Goal: Task Accomplishment & Management: Manage account settings

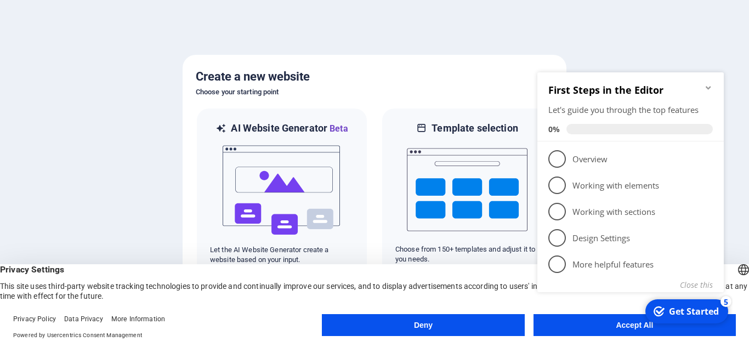
click at [574, 324] on div "checkmark Get Started 5 First Steps in the Editor Let's guide you through the t…" at bounding box center [633, 194] width 200 height 266
click at [574, 325] on div "checkmark Get Started 5 First Steps in the Editor Let's guide you through the t…" at bounding box center [633, 194] width 200 height 266
click at [602, 328] on appcues-checklist "Contextual help checklist present on screen" at bounding box center [633, 195] width 200 height 269
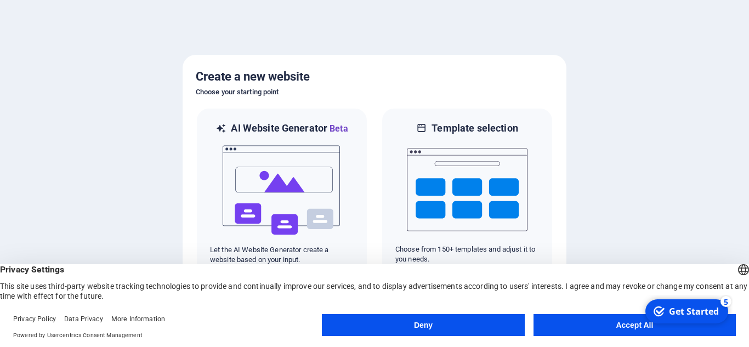
click at [560, 331] on button "Accept All" at bounding box center [634, 325] width 202 height 22
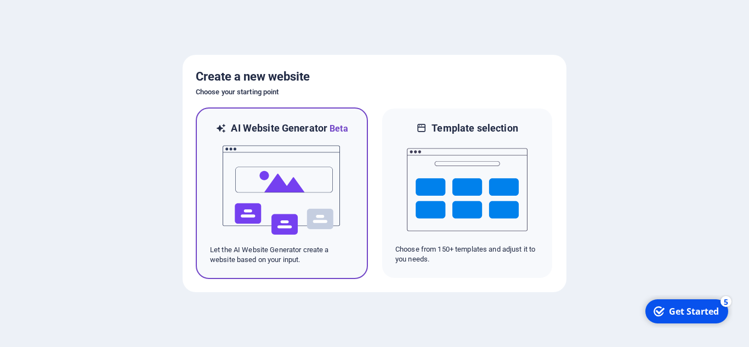
click at [288, 197] on img at bounding box center [281, 190] width 121 height 110
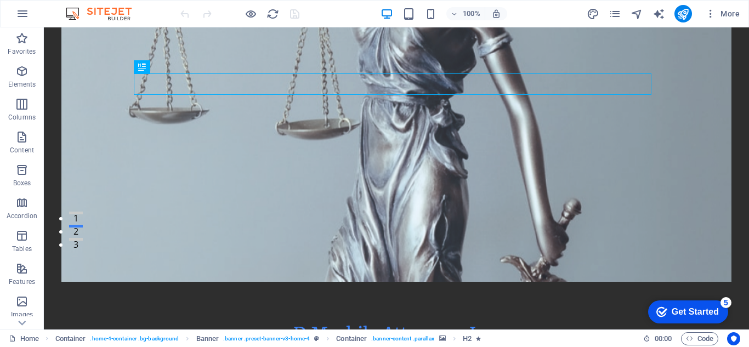
scroll to position [108, 0]
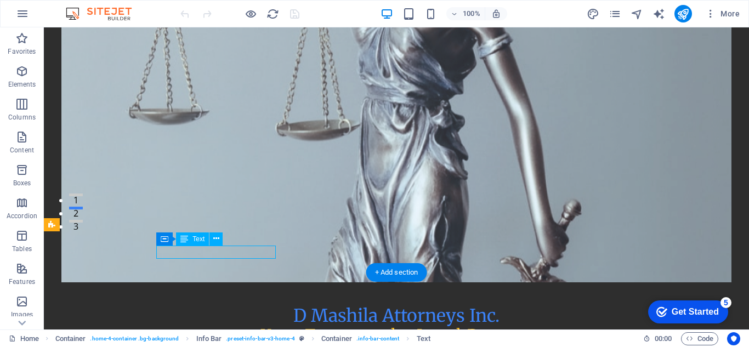
click at [215, 238] on icon at bounding box center [216, 239] width 6 height 12
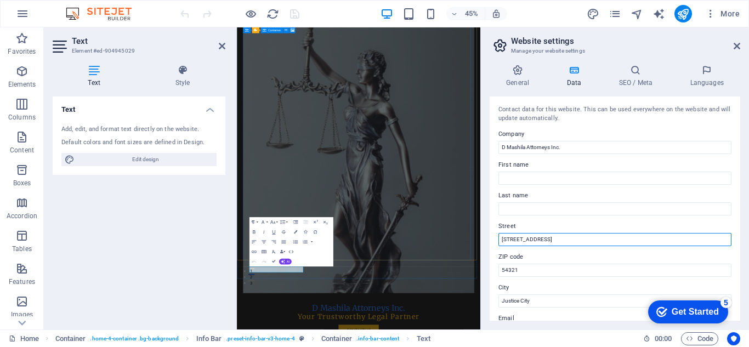
drag, startPoint x: 782, startPoint y: 264, endPoint x: 765, endPoint y: 494, distance: 230.8
drag, startPoint x: 549, startPoint y: 240, endPoint x: 496, endPoint y: 241, distance: 52.7
click at [496, 241] on div "Contact data for this website. This can be used everywhere on the website and w…" at bounding box center [615, 208] width 251 height 224
click at [514, 240] on input "[STREET_ADDRESS]" at bounding box center [614, 239] width 233 height 13
type input "[STREET_ADDRESS]"
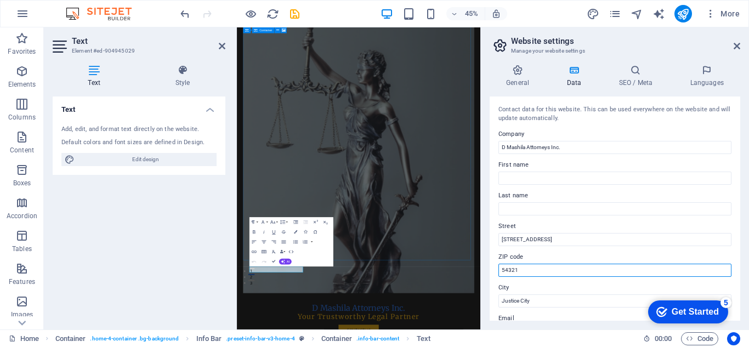
click at [525, 269] on input "54321" at bounding box center [614, 270] width 233 height 13
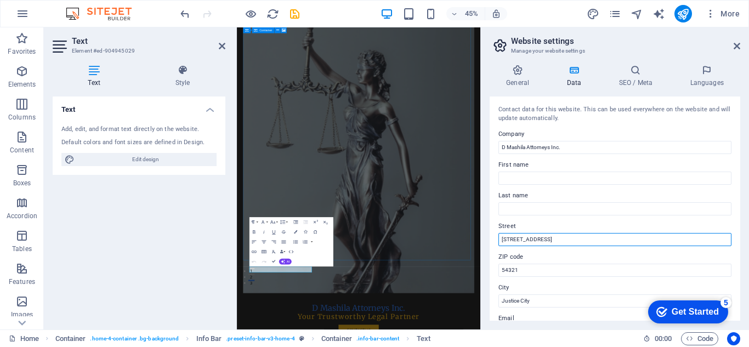
click at [516, 239] on input "[STREET_ADDRESS]" at bounding box center [614, 239] width 233 height 13
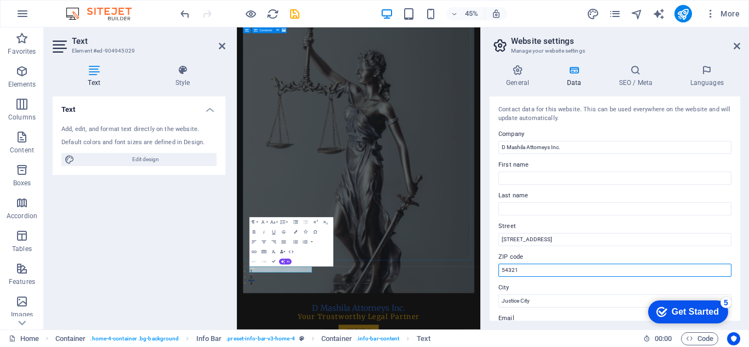
drag, startPoint x: 761, startPoint y: 300, endPoint x: 775, endPoint y: 561, distance: 261.3
drag, startPoint x: 524, startPoint y: 270, endPoint x: 498, endPoint y: 269, distance: 25.2
click at [498, 269] on input "54321" at bounding box center [614, 270] width 233 height 13
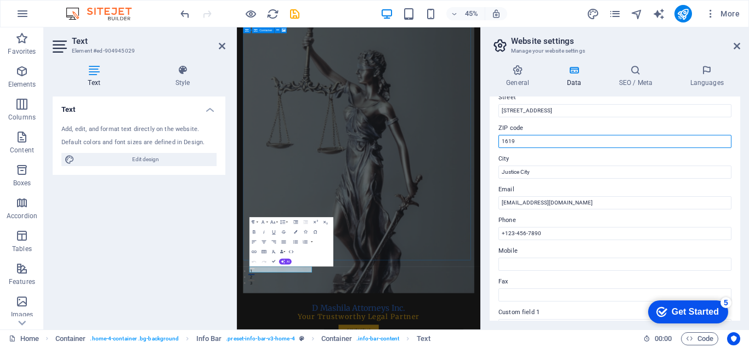
scroll to position [130, 0]
type input "1619"
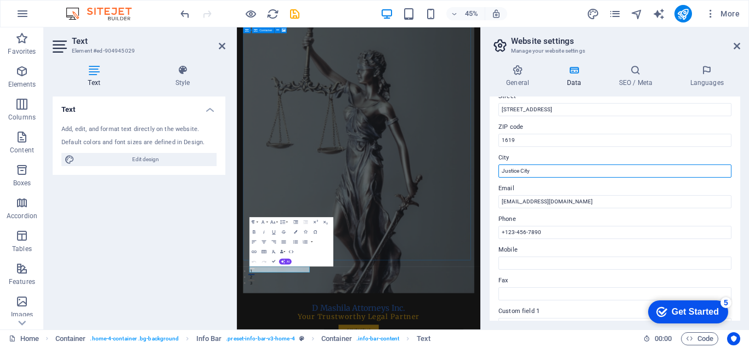
drag, startPoint x: 793, startPoint y: 200, endPoint x: 763, endPoint y: 363, distance: 166.2
drag, startPoint x: 536, startPoint y: 169, endPoint x: 497, endPoint y: 167, distance: 39.0
click at [497, 167] on div "Contact data for this website. This can be used everywhere on the website and w…" at bounding box center [615, 208] width 251 height 224
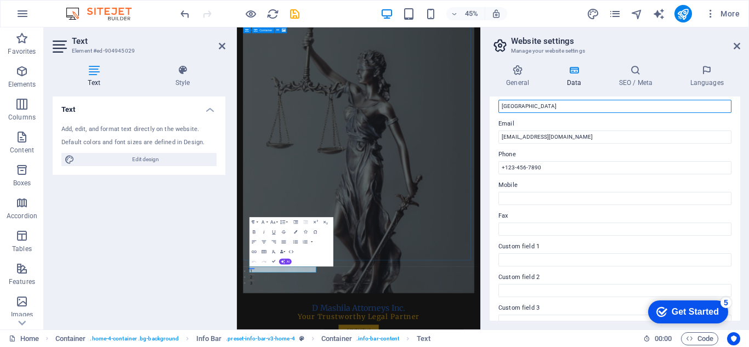
scroll to position [197, 0]
type input "[GEOGRAPHIC_DATA]"
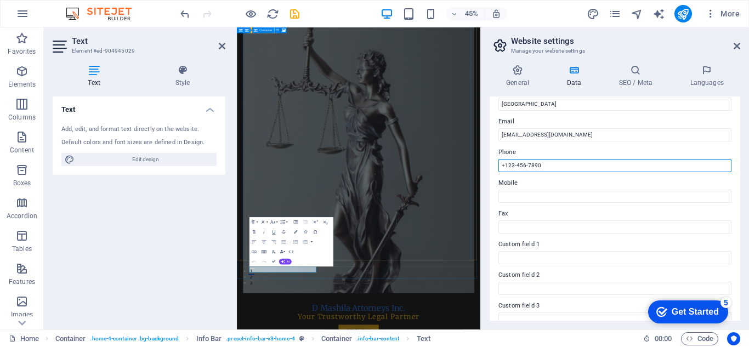
drag, startPoint x: 779, startPoint y: 195, endPoint x: 741, endPoint y: 328, distance: 138.6
drag, startPoint x: 541, startPoint y: 164, endPoint x: 497, endPoint y: 167, distance: 44.5
click at [497, 167] on div "Contact data for this website. This can be used everywhere on the website and w…" at bounding box center [615, 208] width 251 height 224
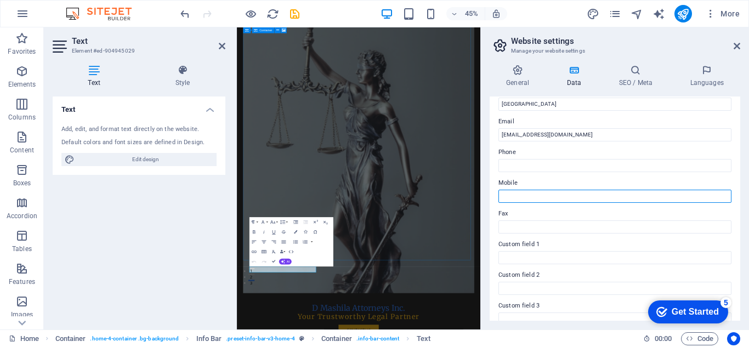
click at [515, 195] on input "Mobile" at bounding box center [614, 196] width 233 height 13
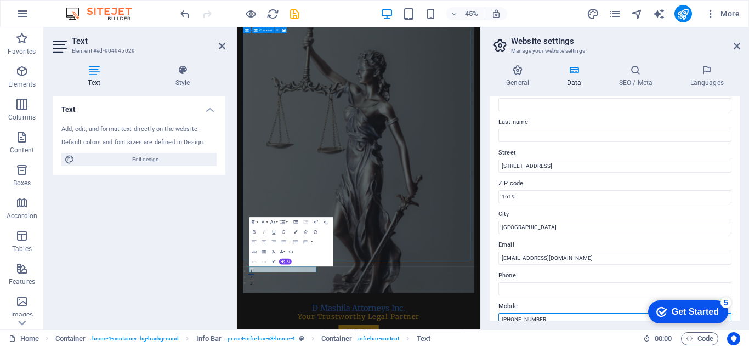
scroll to position [0, 0]
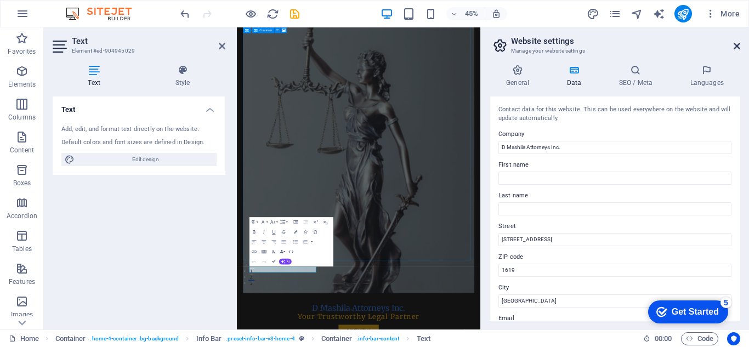
type input "[PHONE_NUMBER]"
click at [733, 47] on icon at bounding box center [736, 46] width 7 height 9
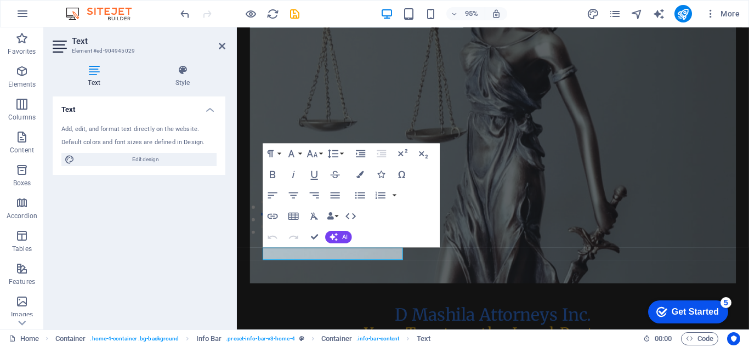
click at [218, 45] on h2 "Text" at bounding box center [148, 41] width 153 height 10
click at [221, 45] on icon at bounding box center [222, 46] width 7 height 9
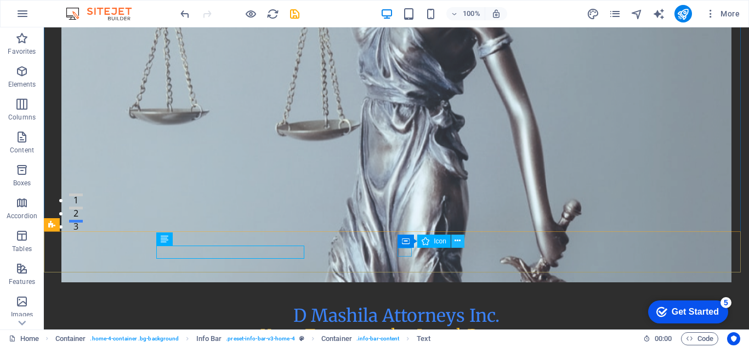
click at [459, 243] on icon at bounding box center [457, 241] width 6 height 12
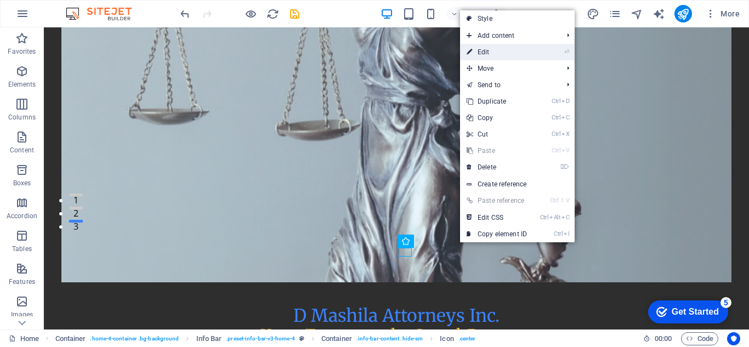
click at [491, 50] on link "⏎ Edit" at bounding box center [496, 52] width 73 height 16
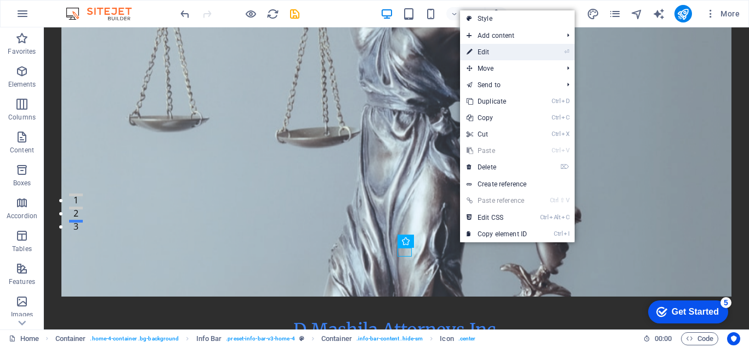
select select "xMidYMid"
select select "px"
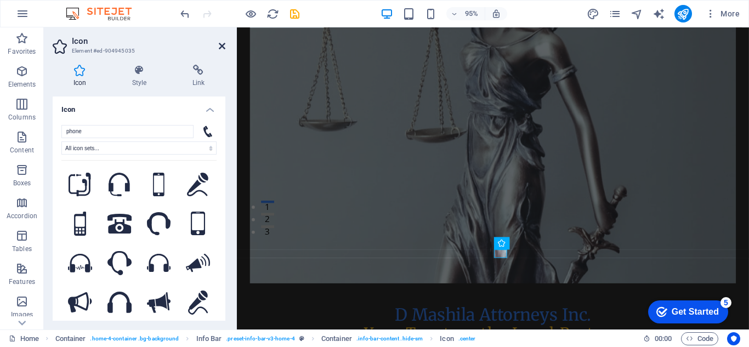
click at [222, 49] on icon at bounding box center [222, 46] width 7 height 9
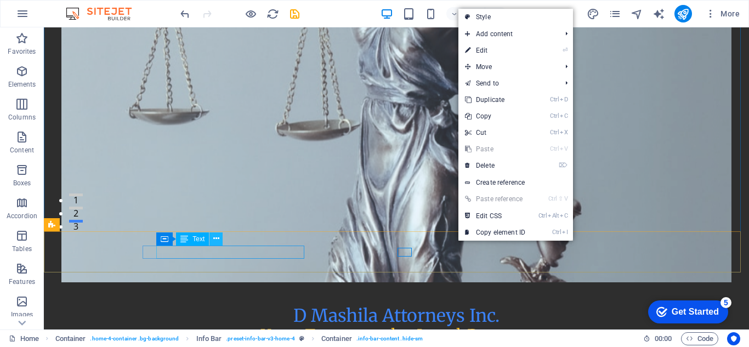
click at [217, 237] on icon at bounding box center [216, 239] width 6 height 12
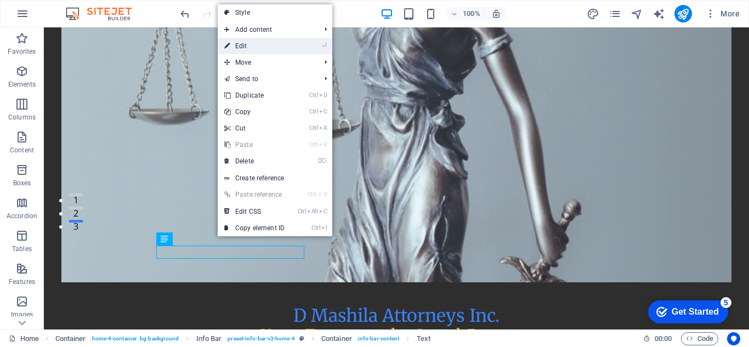
click at [274, 47] on link "⏎ Edit" at bounding box center [254, 46] width 73 height 16
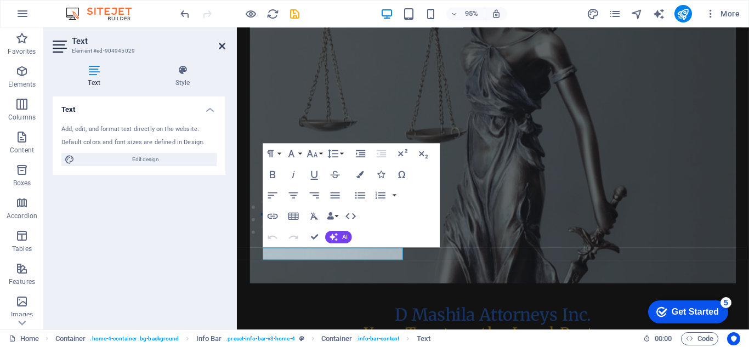
click at [221, 43] on icon at bounding box center [222, 46] width 7 height 9
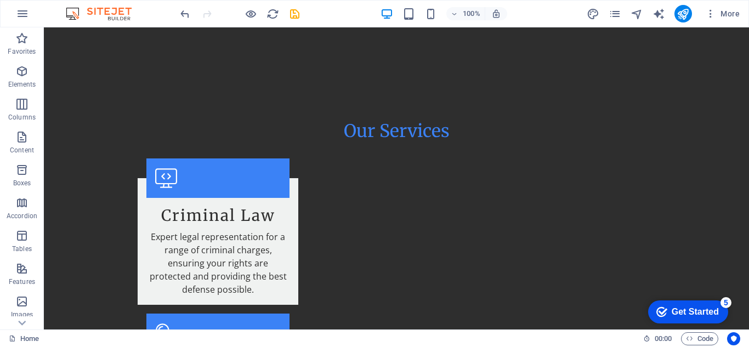
scroll to position [1118, 0]
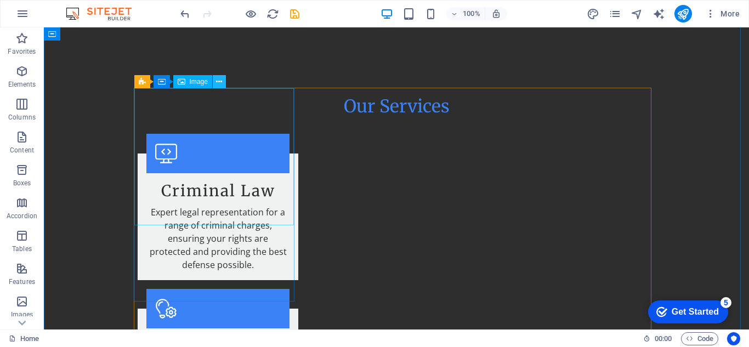
click at [217, 83] on icon at bounding box center [219, 82] width 6 height 12
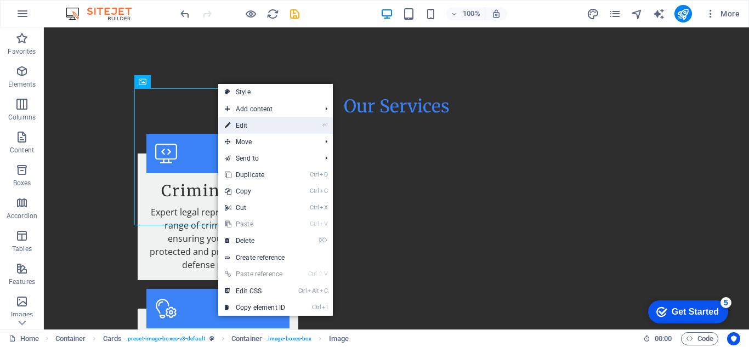
click at [244, 125] on link "⏎ Edit" at bounding box center [254, 125] width 73 height 16
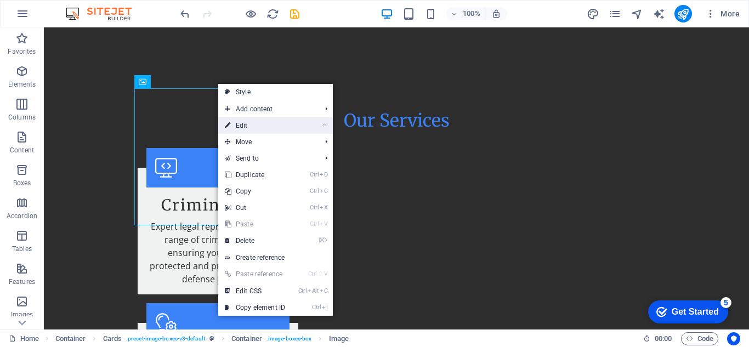
select select "vw"
select select "px"
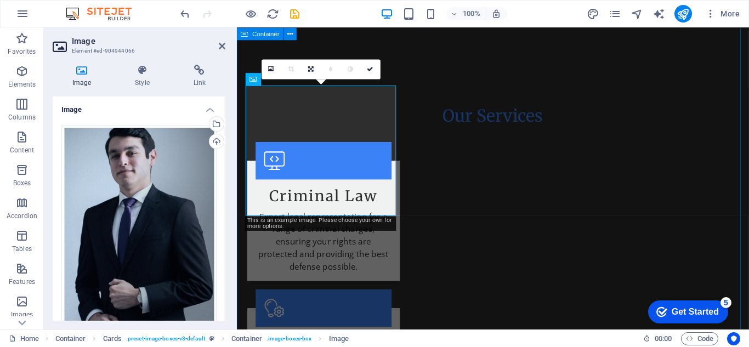
scroll to position [1132, 0]
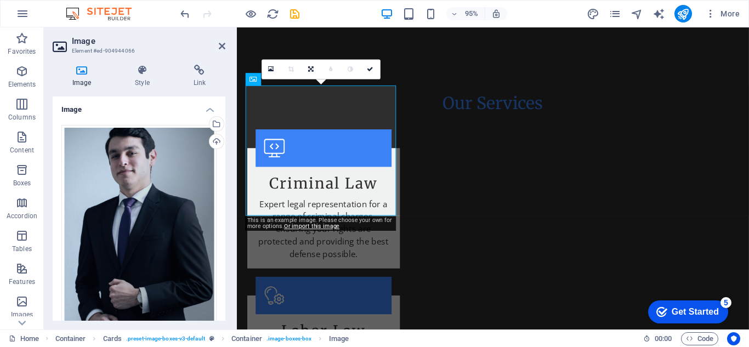
drag, startPoint x: 223, startPoint y: 170, endPoint x: 225, endPoint y: 210, distance: 40.1
click at [225, 210] on div "Image Drag files here, click to choose files or select files from Files or our …" at bounding box center [139, 208] width 173 height 224
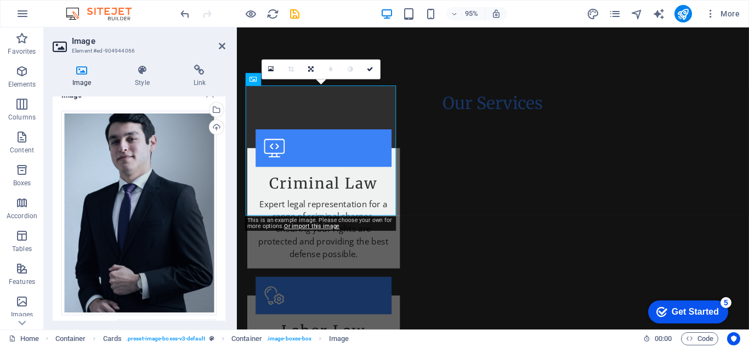
scroll to position [16, 0]
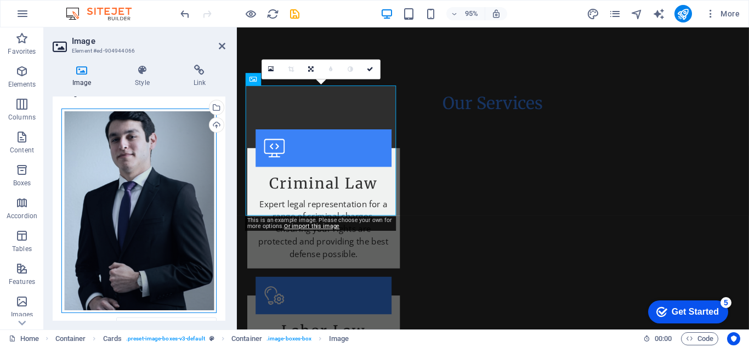
click at [149, 200] on div "Drag files here, click to choose files or select files from Files or our free s…" at bounding box center [138, 211] width 155 height 205
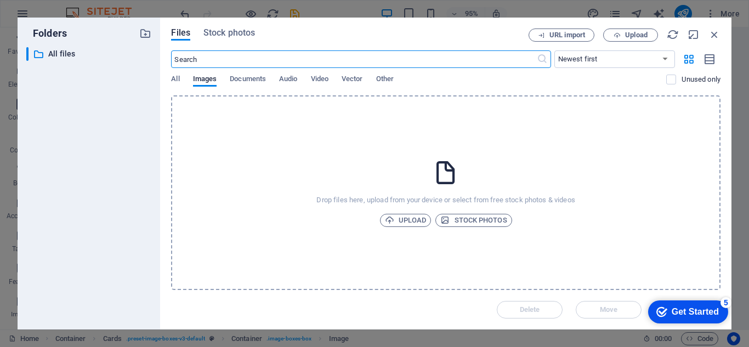
scroll to position [1432, 0]
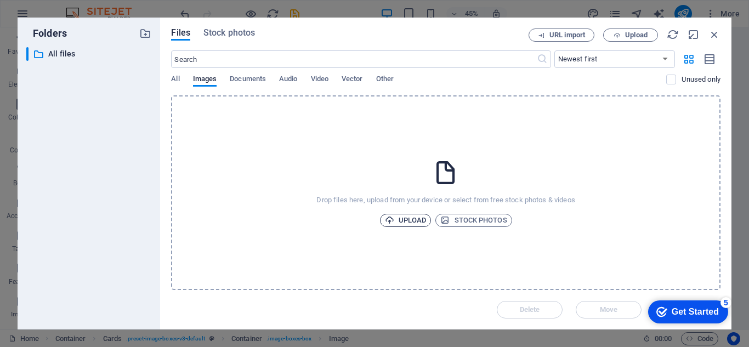
click at [403, 221] on span "Upload" at bounding box center [406, 220] width 42 height 13
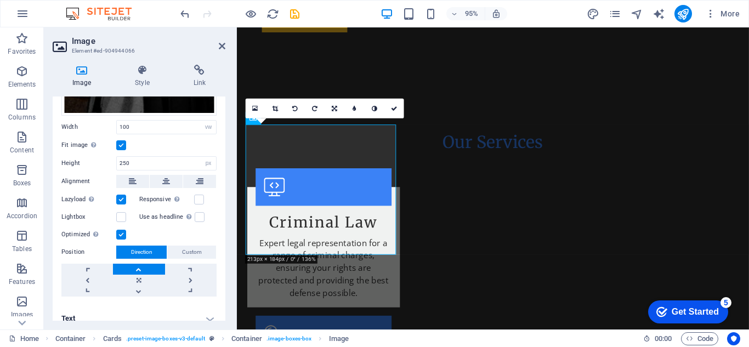
scroll to position [247, 0]
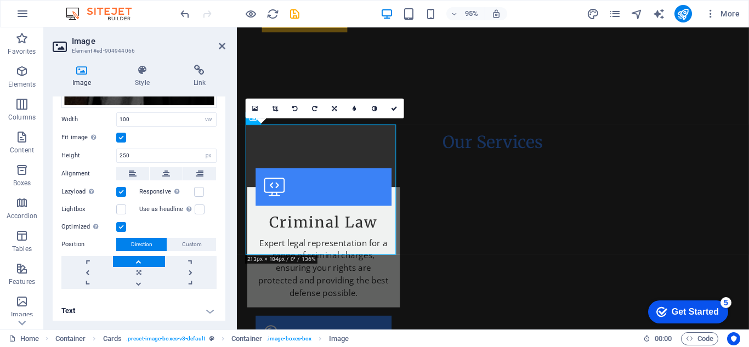
drag, startPoint x: 224, startPoint y: 158, endPoint x: -1, endPoint y: 266, distance: 248.9
click at [223, 45] on icon at bounding box center [222, 46] width 7 height 9
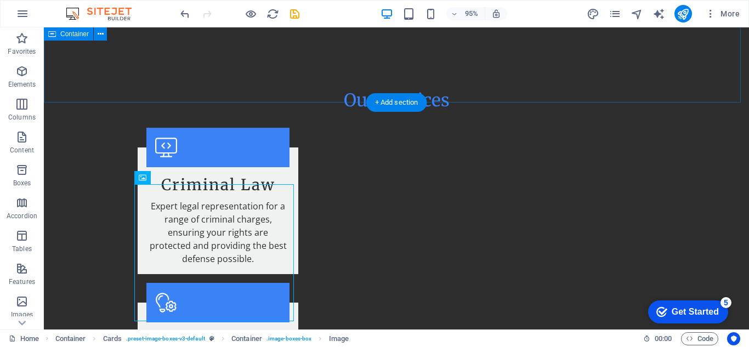
scroll to position [1078, 0]
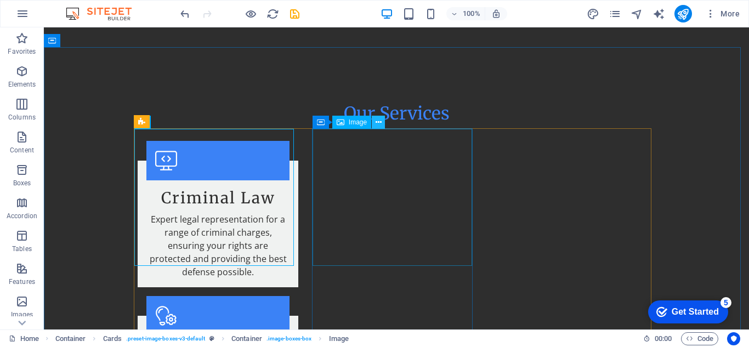
click at [379, 124] on icon at bounding box center [378, 123] width 6 height 12
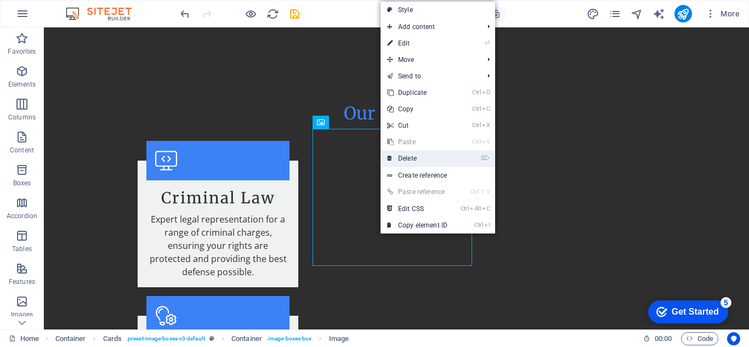
click at [422, 160] on link "⌦ Delete" at bounding box center [416, 158] width 73 height 16
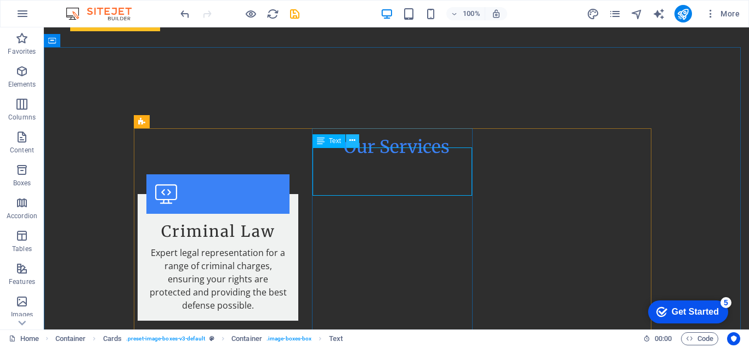
click at [354, 143] on icon at bounding box center [352, 141] width 6 height 12
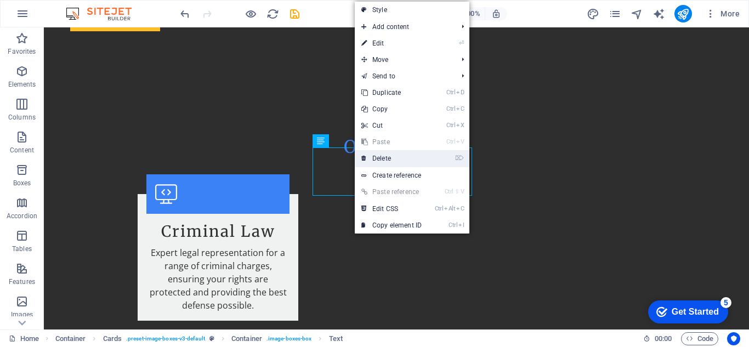
click at [397, 157] on link "⌦ Delete" at bounding box center [391, 158] width 73 height 16
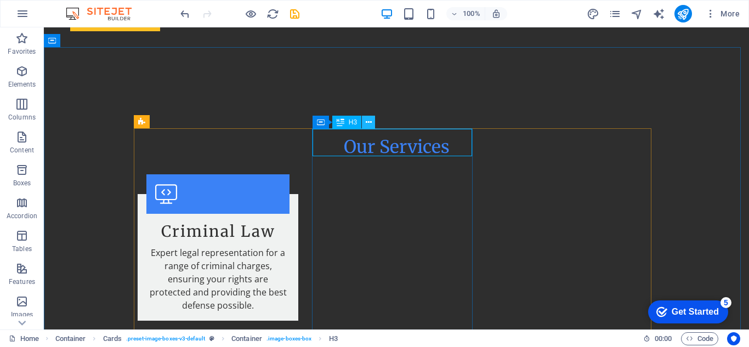
click at [369, 123] on icon at bounding box center [369, 123] width 6 height 12
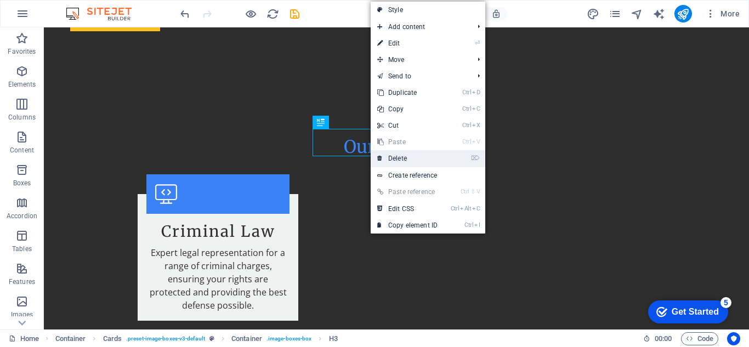
click at [401, 157] on link "⌦ Delete" at bounding box center [407, 158] width 73 height 16
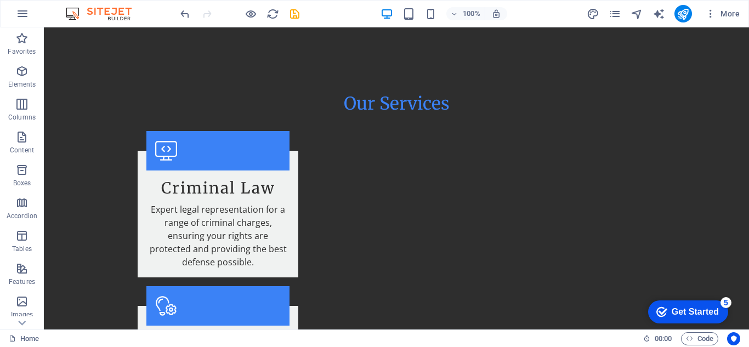
scroll to position [1148, 0]
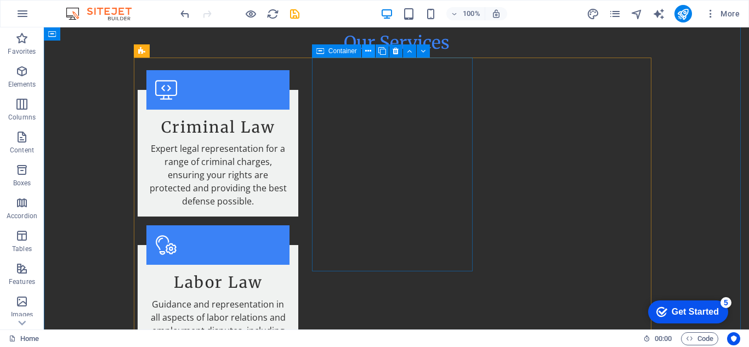
click at [368, 52] on icon at bounding box center [368, 51] width 6 height 12
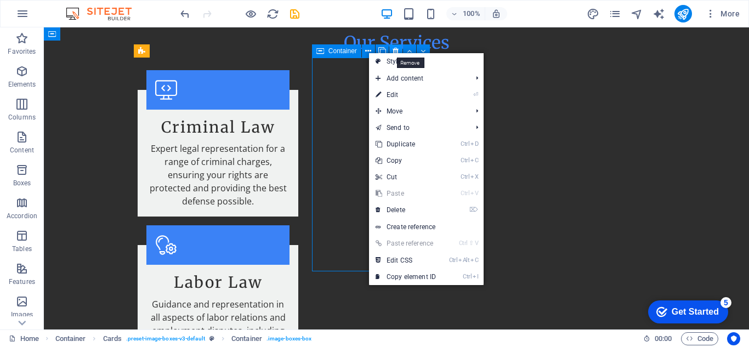
click at [394, 50] on icon at bounding box center [395, 51] width 6 height 12
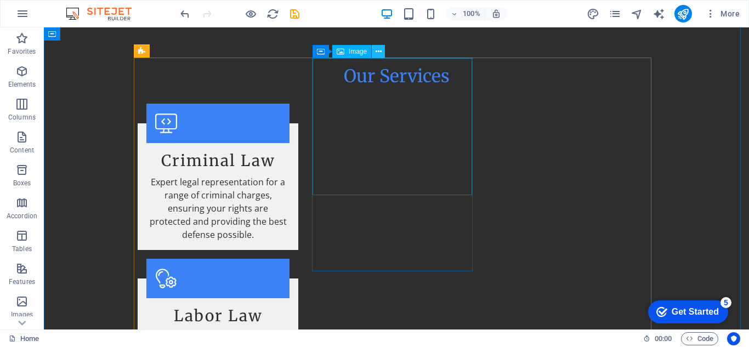
click at [378, 52] on icon at bounding box center [378, 52] width 6 height 12
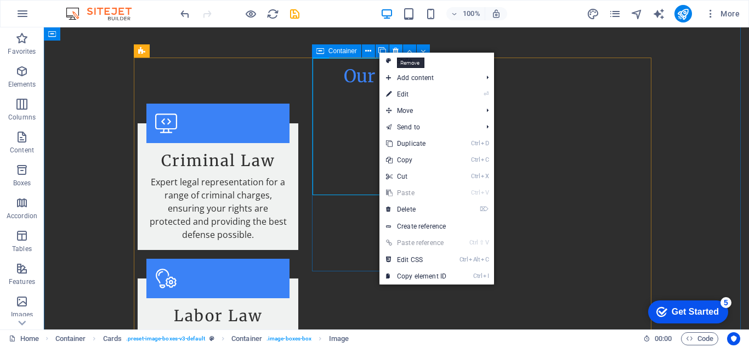
click at [392, 48] on icon at bounding box center [395, 51] width 6 height 12
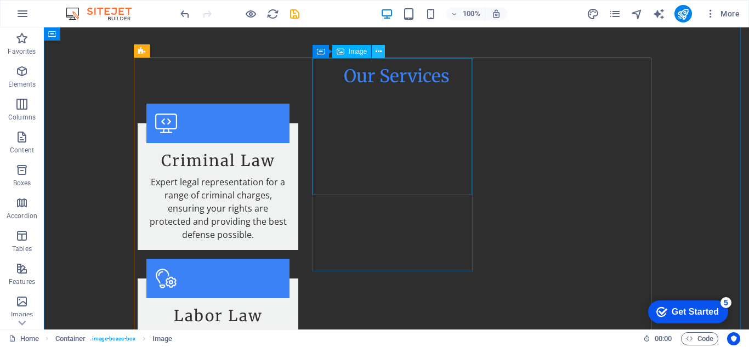
click at [375, 56] on icon at bounding box center [378, 52] width 6 height 12
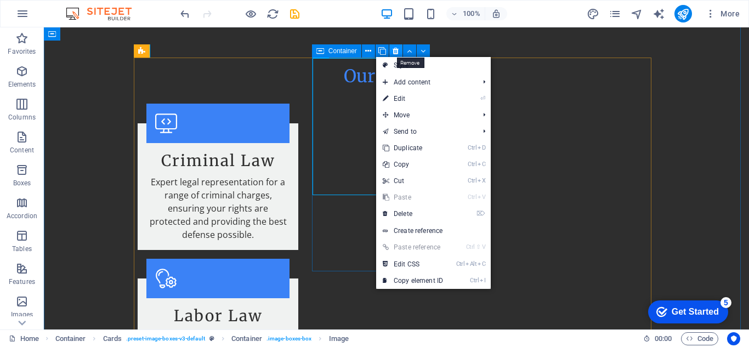
click at [393, 50] on icon at bounding box center [395, 51] width 6 height 12
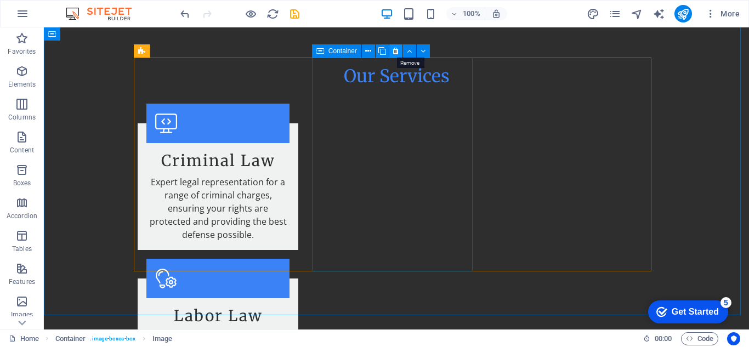
click at [394, 53] on icon at bounding box center [395, 51] width 6 height 12
click at [391, 54] on button at bounding box center [395, 50] width 13 height 13
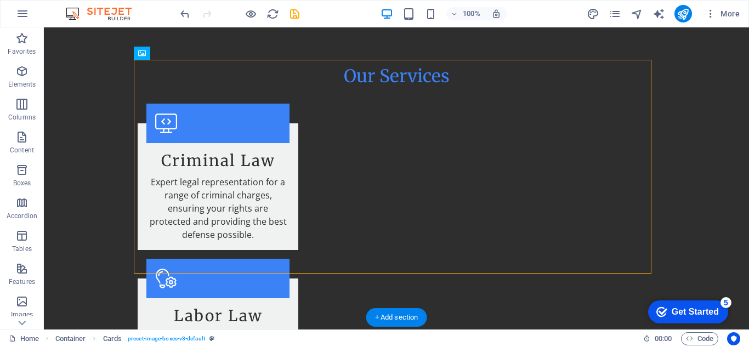
scroll to position [1146, 0]
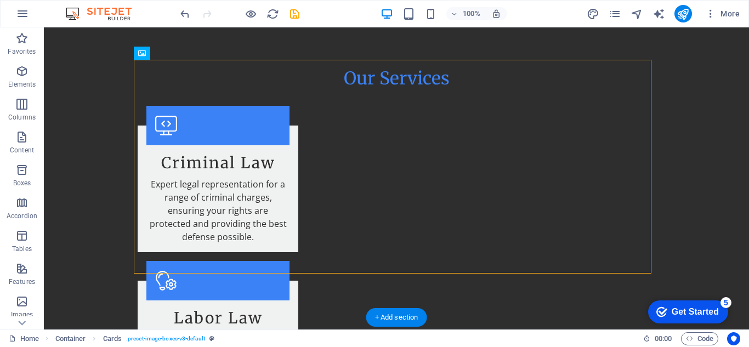
drag, startPoint x: 188, startPoint y: 81, endPoint x: 329, endPoint y: 79, distance: 141.4
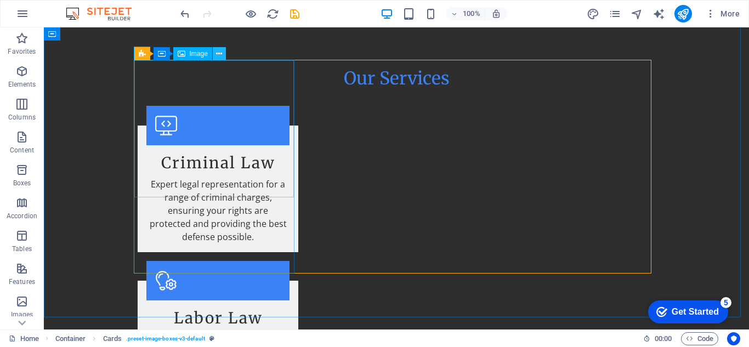
click at [220, 53] on icon at bounding box center [219, 54] width 6 height 12
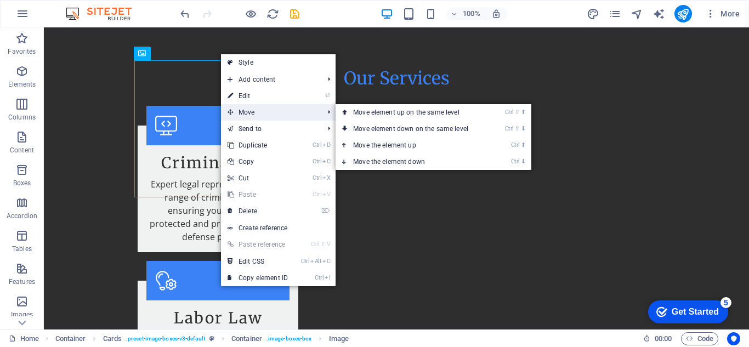
click at [238, 111] on span "Move" at bounding box center [270, 112] width 98 height 16
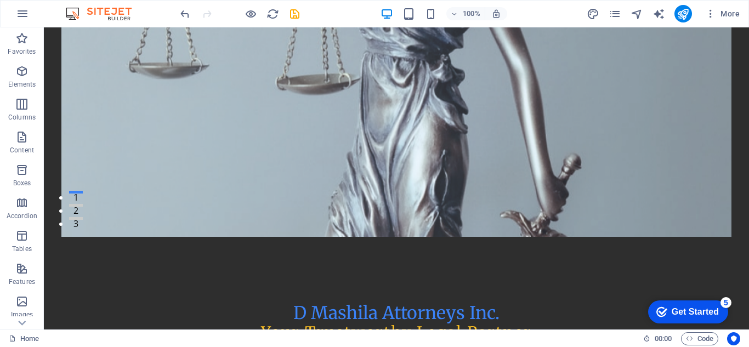
scroll to position [0, 0]
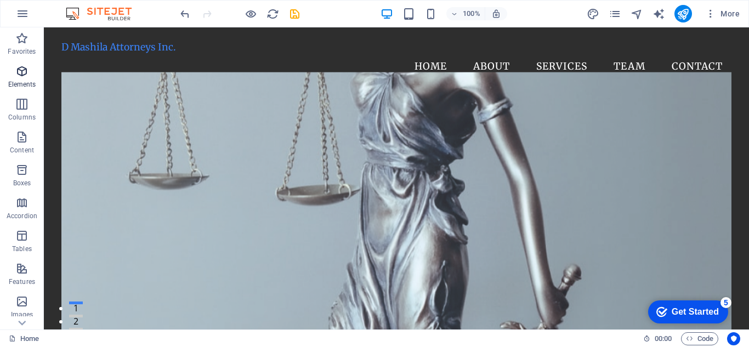
click at [18, 70] on icon "button" at bounding box center [21, 71] width 13 height 13
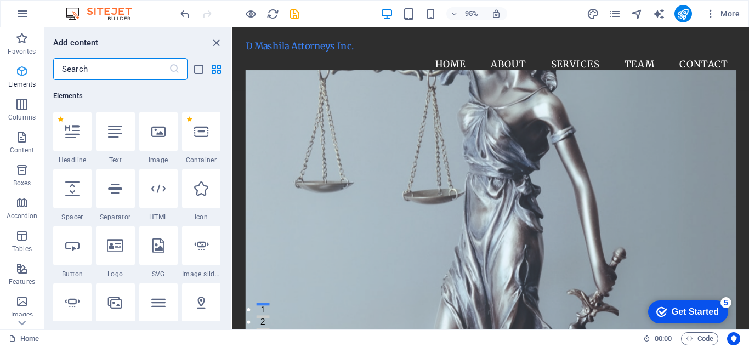
scroll to position [117, 0]
click at [29, 107] on icon "button" at bounding box center [21, 104] width 13 height 13
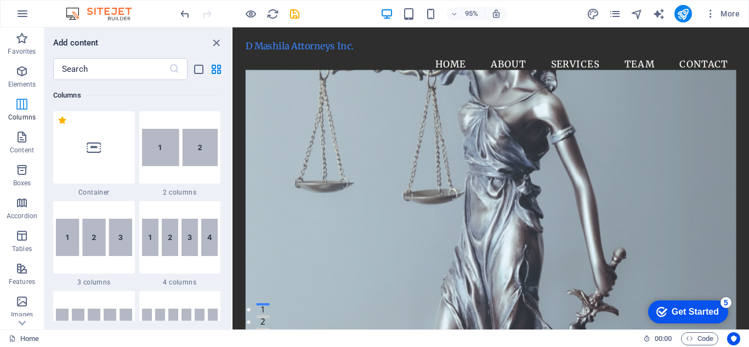
scroll to position [543, 0]
click at [29, 143] on span "Content" at bounding box center [22, 143] width 44 height 26
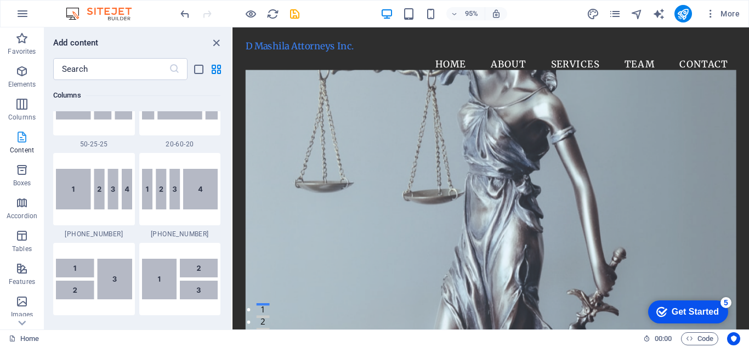
scroll to position [1918, 0]
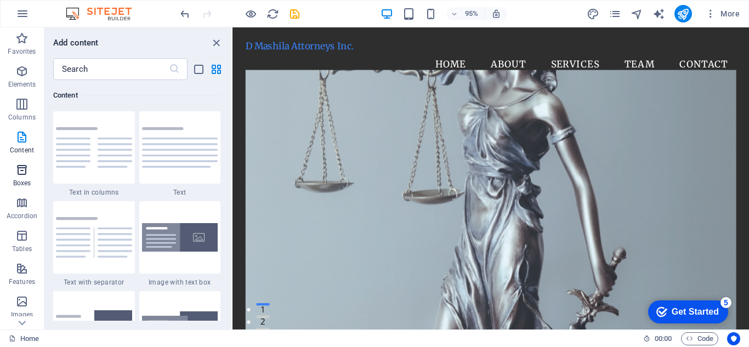
click at [26, 171] on icon "button" at bounding box center [21, 169] width 13 height 13
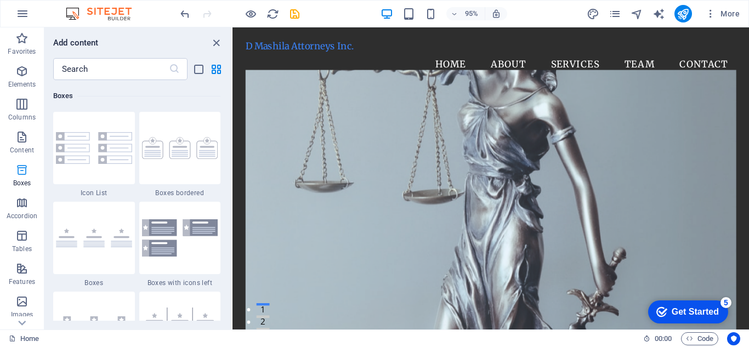
scroll to position [3024, 0]
click at [26, 240] on icon "button" at bounding box center [21, 235] width 13 height 13
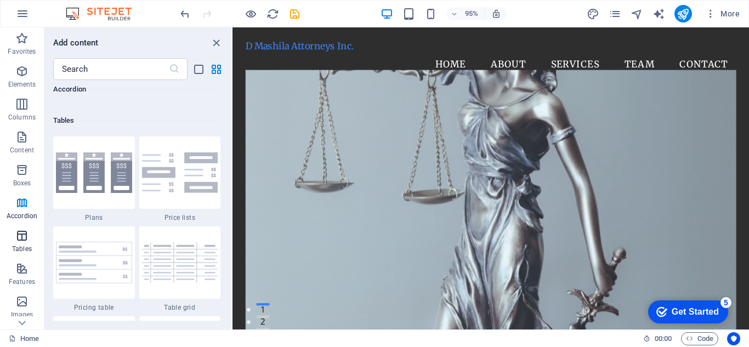
scroll to position [3797, 0]
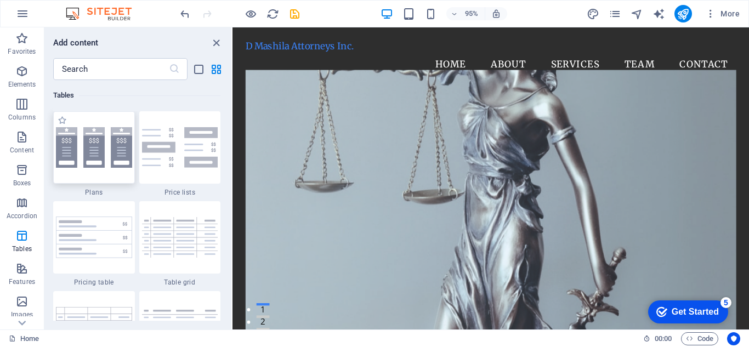
click at [98, 144] on img at bounding box center [94, 147] width 76 height 41
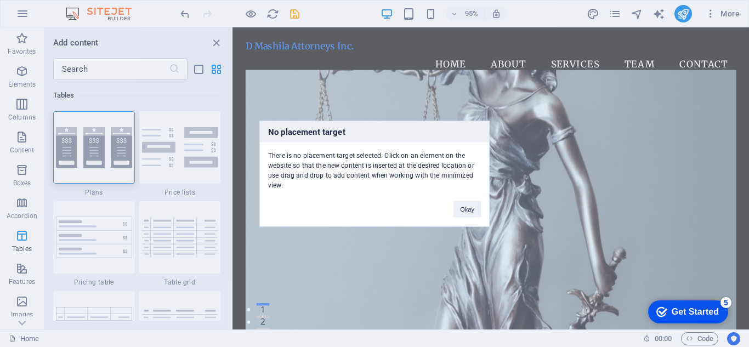
click at [110, 202] on div "No placement target There is no placement target selected. Click on an element …" at bounding box center [374, 173] width 749 height 347
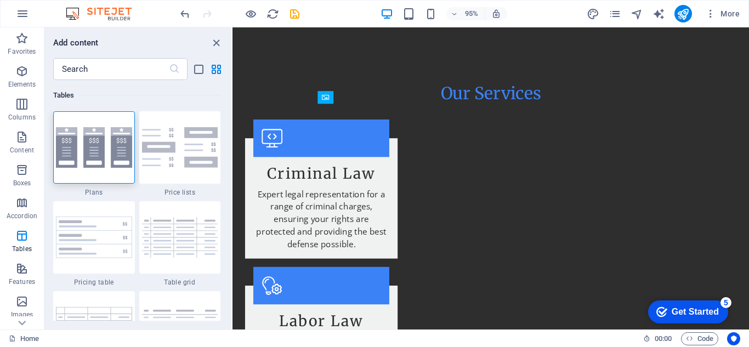
scroll to position [1126, 0]
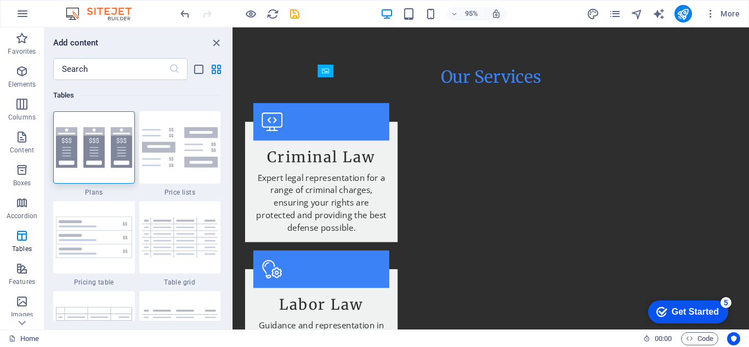
click at [679, 314] on div "Get Started" at bounding box center [695, 312] width 47 height 10
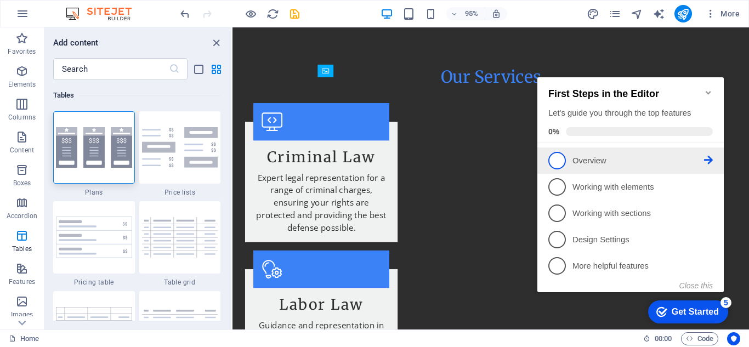
click at [559, 160] on span "1" at bounding box center [557, 161] width 18 height 18
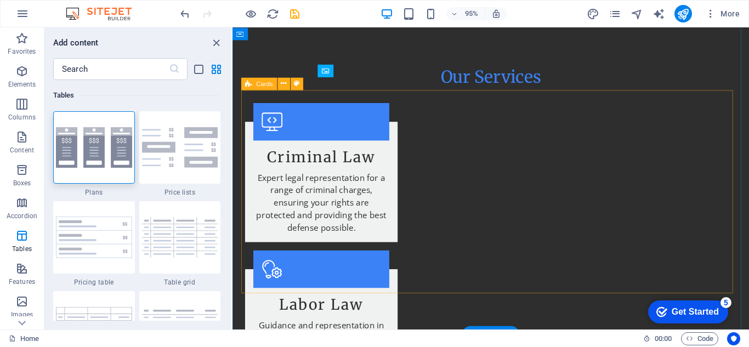
scroll to position [0, 0]
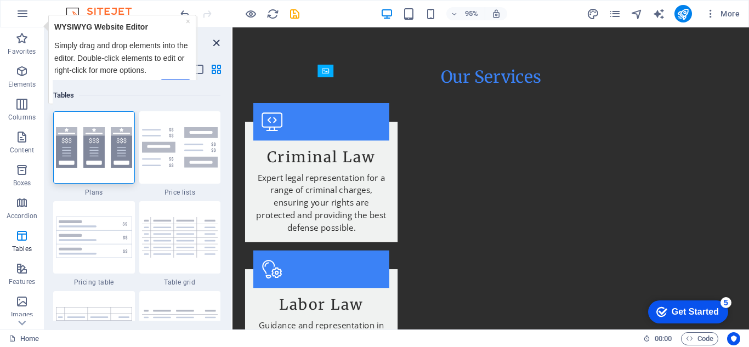
click at [215, 45] on icon "close panel" at bounding box center [216, 43] width 13 height 13
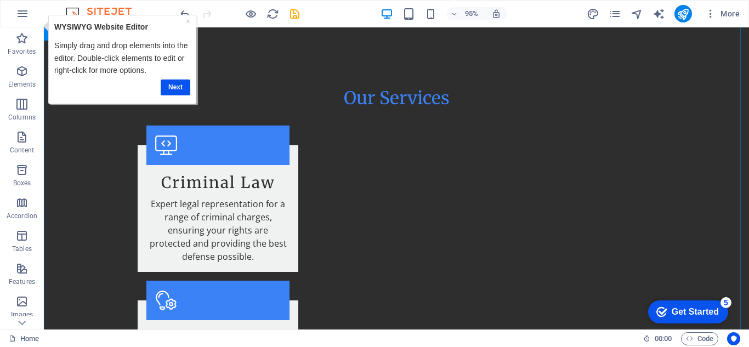
scroll to position [1113, 0]
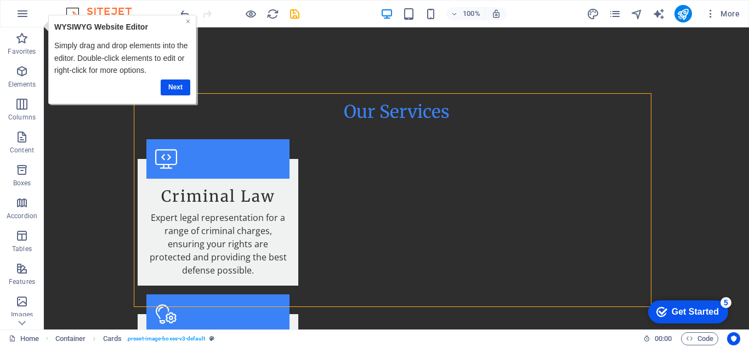
click at [187, 19] on link "×" at bounding box center [187, 21] width 4 height 9
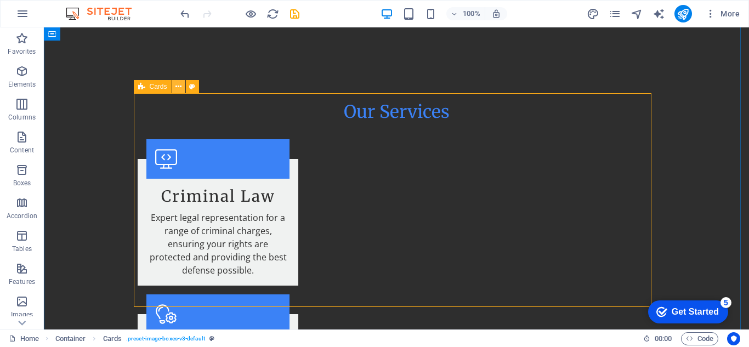
click at [176, 86] on icon at bounding box center [178, 87] width 6 height 12
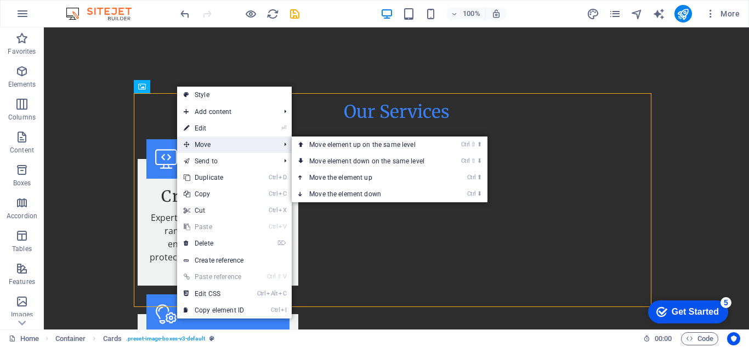
click at [210, 141] on span "Move" at bounding box center [226, 144] width 98 height 16
click at [316, 147] on link "Ctrl ⇧ ⬆ Move element up on the same level" at bounding box center [369, 144] width 155 height 16
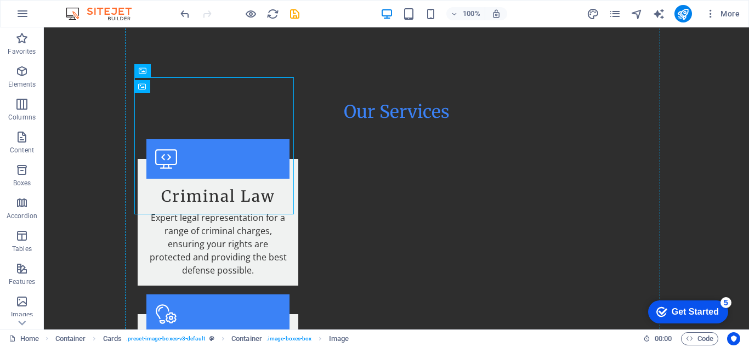
drag, startPoint x: 230, startPoint y: 127, endPoint x: 373, endPoint y: 149, distance: 145.2
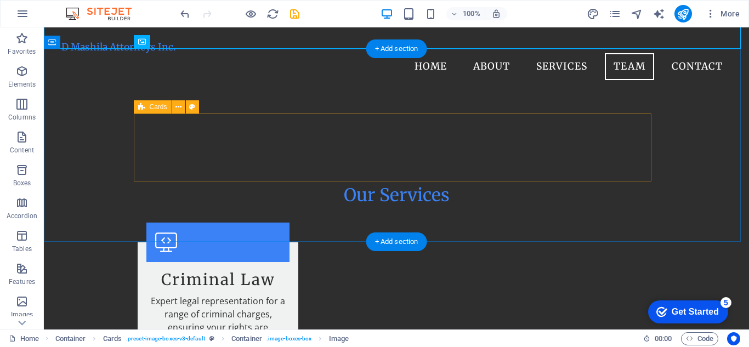
scroll to position [960, 0]
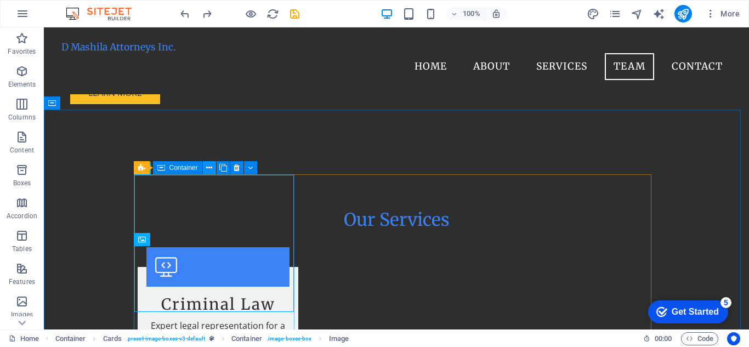
click at [208, 170] on icon at bounding box center [209, 168] width 6 height 12
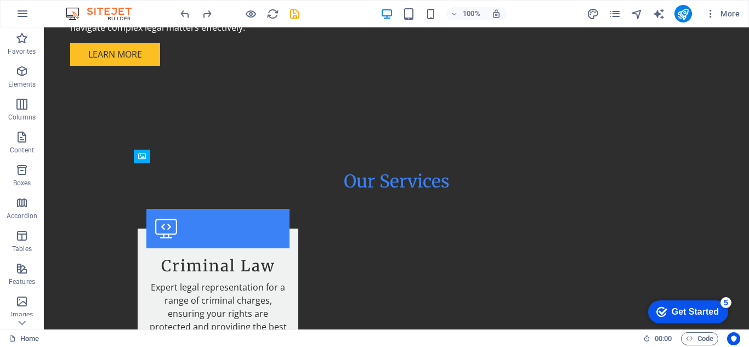
scroll to position [1038, 0]
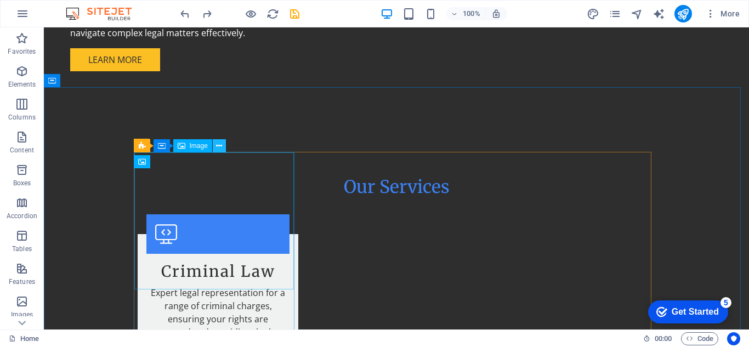
click at [219, 149] on icon at bounding box center [219, 146] width 6 height 12
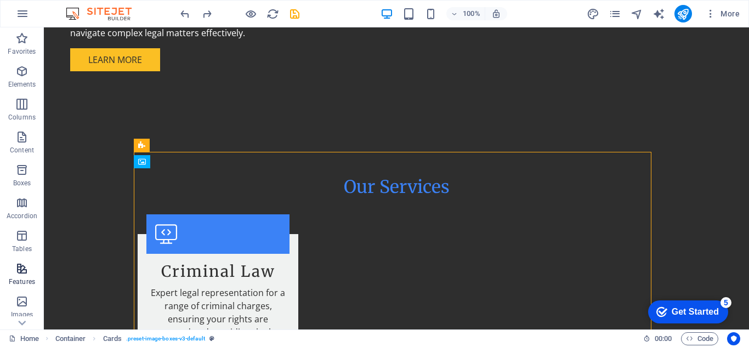
click at [21, 274] on icon "button" at bounding box center [21, 268] width 13 height 13
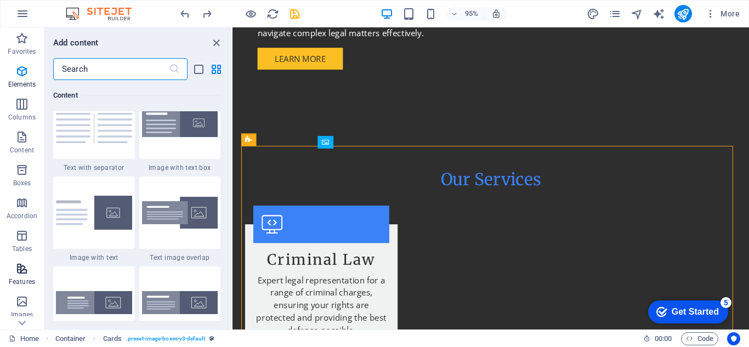
scroll to position [4273, 0]
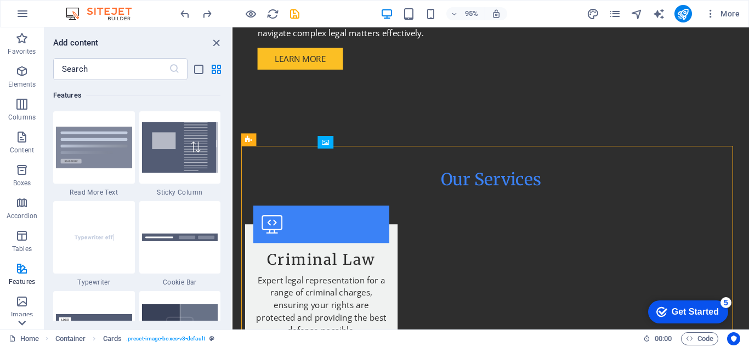
click at [18, 322] on icon at bounding box center [21, 322] width 15 height 15
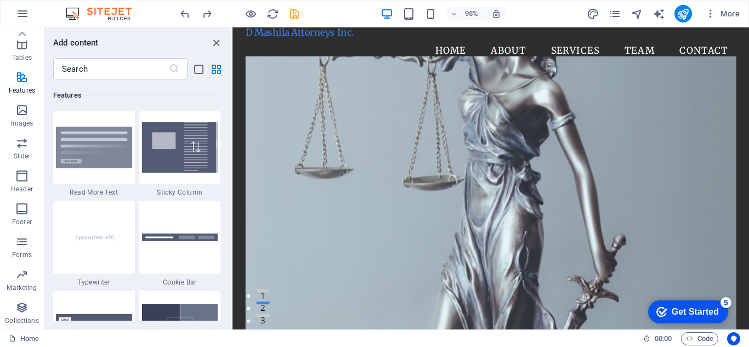
scroll to position [0, 0]
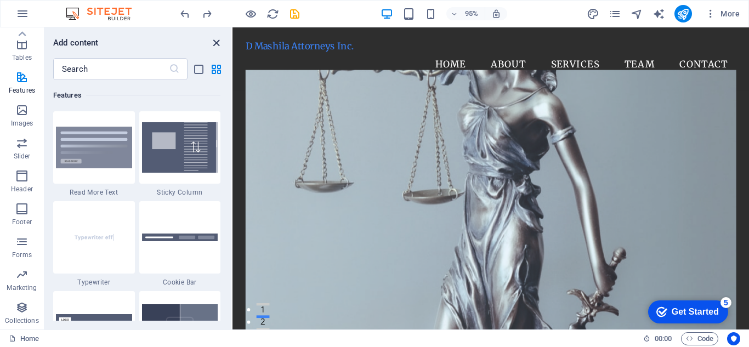
click at [213, 41] on icon "close panel" at bounding box center [216, 43] width 13 height 13
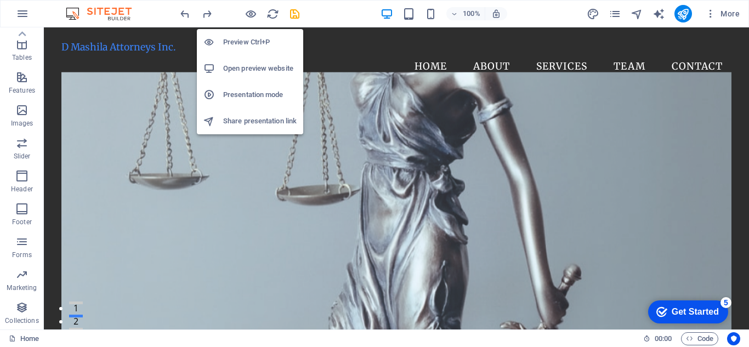
click at [244, 67] on h6 "Open preview website" at bounding box center [259, 68] width 73 height 13
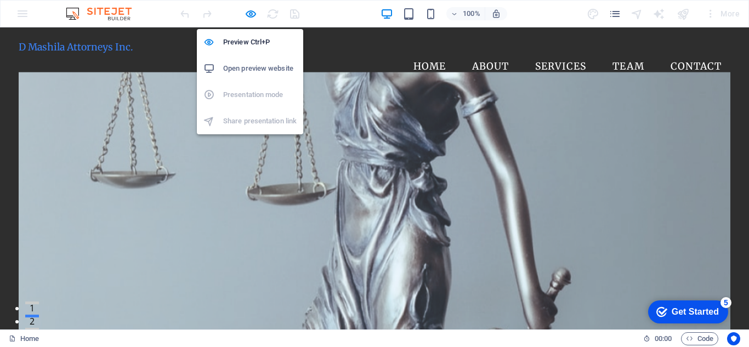
click at [253, 60] on li "Open preview website" at bounding box center [250, 68] width 106 height 26
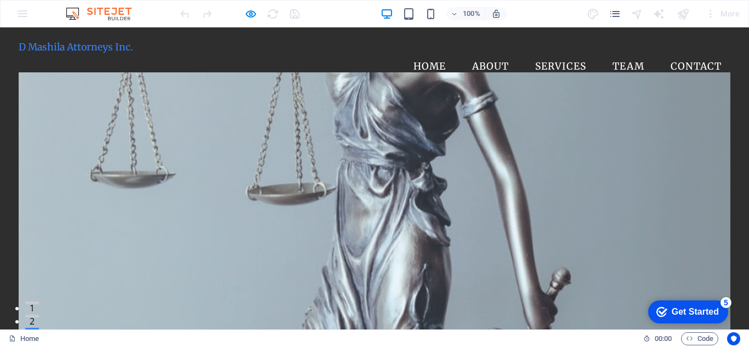
click at [361, 57] on ul "Home About Services Team Contact" at bounding box center [375, 66] width 712 height 27
click at [414, 151] on div at bounding box center [375, 209] width 712 height 275
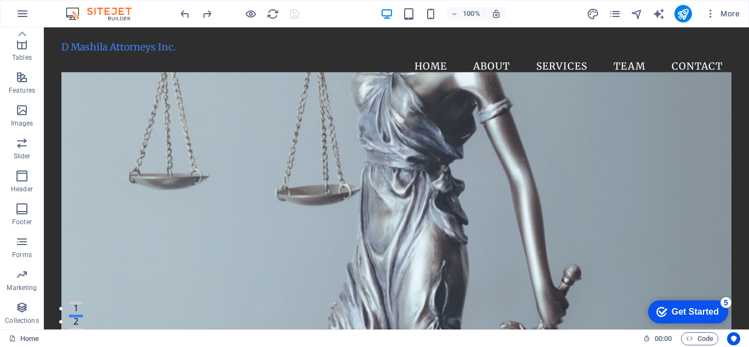
drag, startPoint x: 747, startPoint y: 57, endPoint x: 788, endPoint y: 48, distance: 42.0
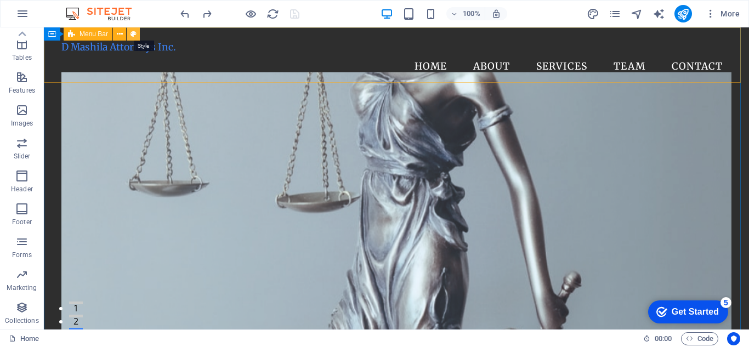
select select "vw"
select select "rem"
select select "vw"
select select "preset-menu-v2-home-4"
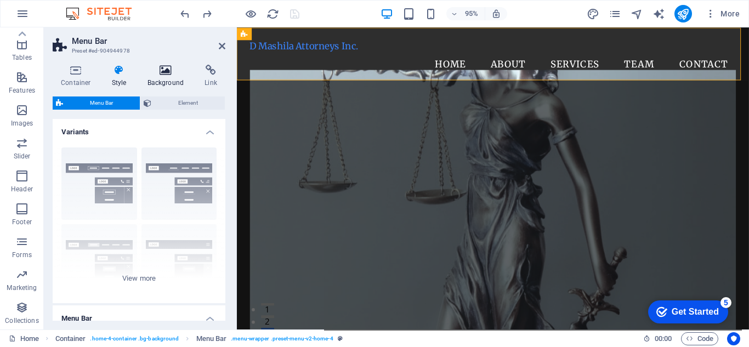
click at [164, 80] on h4 "Background" at bounding box center [168, 76] width 58 height 23
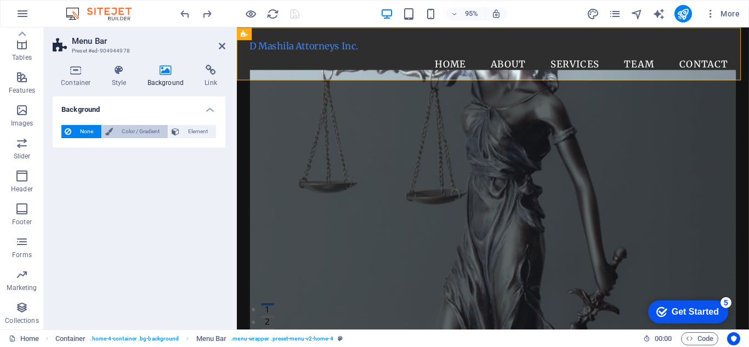
click at [137, 129] on span "Color / Gradient" at bounding box center [140, 131] width 48 height 13
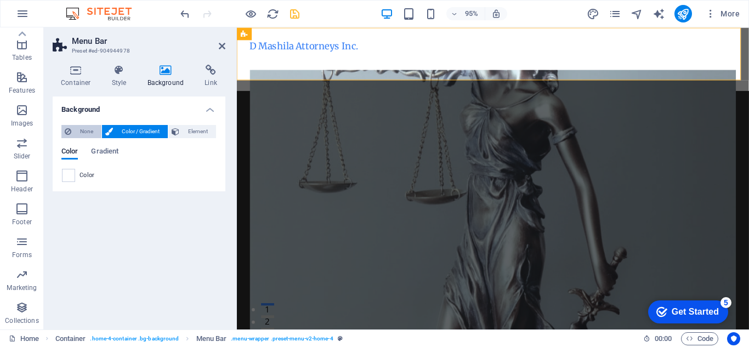
click at [90, 128] on span "None" at bounding box center [87, 131] width 24 height 13
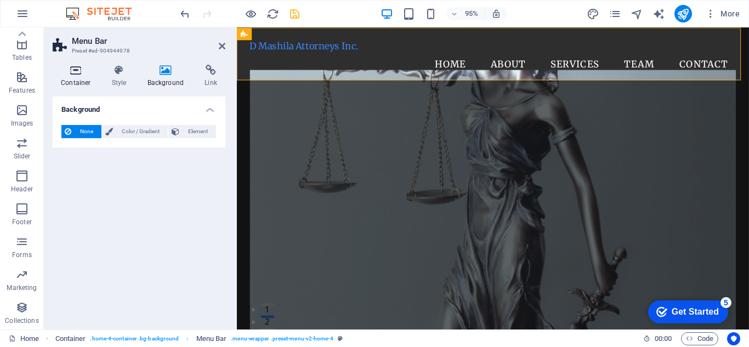
click at [73, 74] on icon at bounding box center [76, 70] width 47 height 11
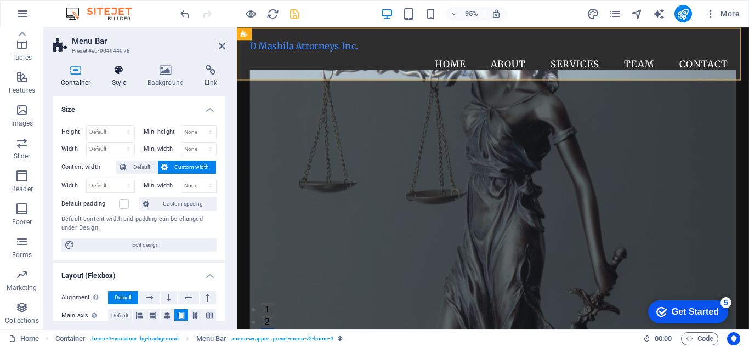
click at [115, 75] on icon at bounding box center [119, 70] width 31 height 11
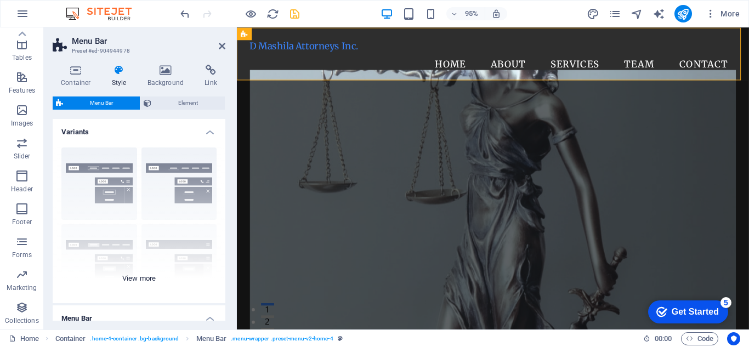
click at [103, 180] on div "Border Centered Default Fixed Loki Trigger Wide XXL" at bounding box center [139, 221] width 173 height 164
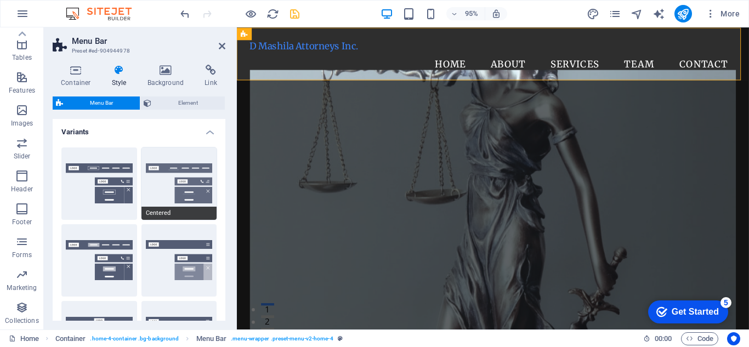
click at [178, 191] on button "Centered" at bounding box center [179, 183] width 76 height 72
type input "1"
select select "rem"
type input "1"
select select "rem"
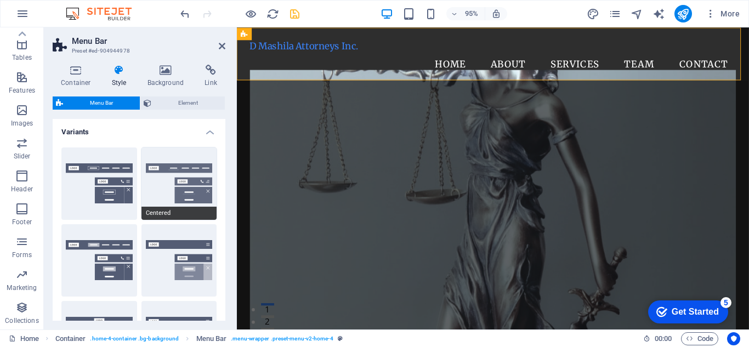
type input "1"
select select "rem"
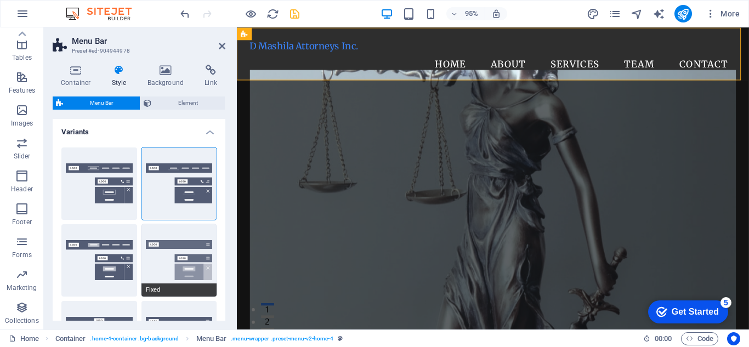
click at [177, 264] on button "Fixed" at bounding box center [179, 260] width 76 height 72
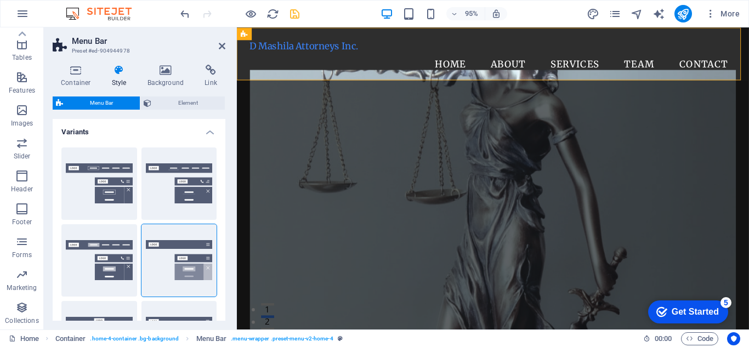
click at [102, 257] on div "Default" at bounding box center [99, 260] width 76 height 72
click at [113, 158] on button "Border" at bounding box center [99, 183] width 76 height 72
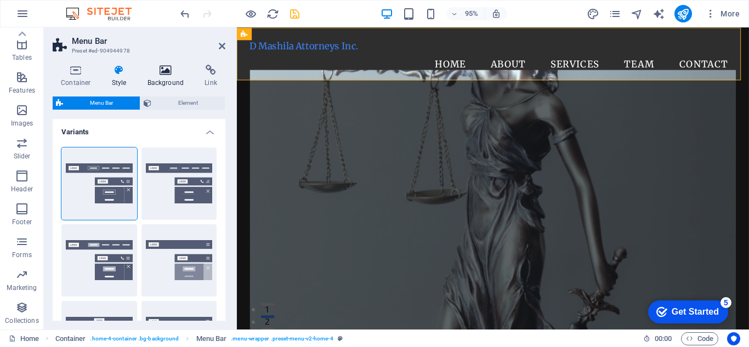
click at [170, 77] on h4 "Background" at bounding box center [168, 76] width 58 height 23
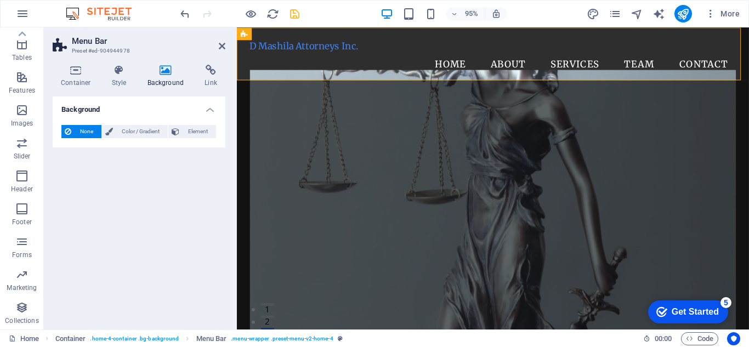
click at [103, 253] on div "Background None Color / Gradient Element Stretch background to full-width Color…" at bounding box center [139, 208] width 173 height 224
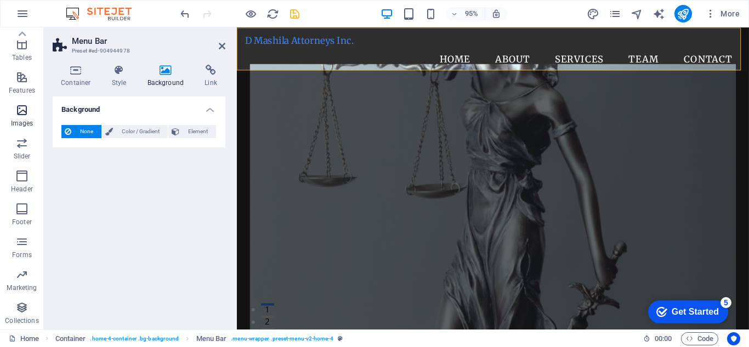
click at [22, 112] on icon "button" at bounding box center [21, 110] width 13 height 13
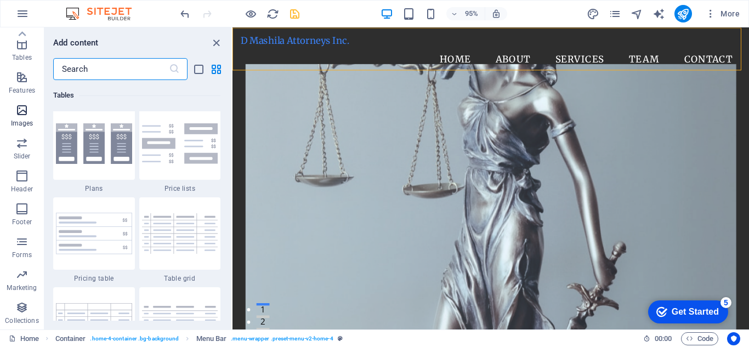
scroll to position [5558, 0]
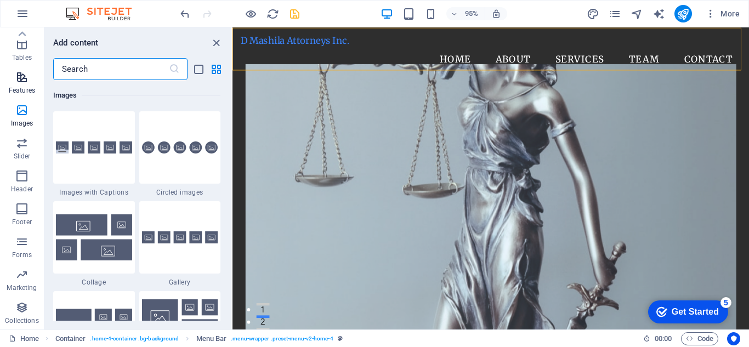
click at [19, 82] on icon "button" at bounding box center [21, 77] width 13 height 13
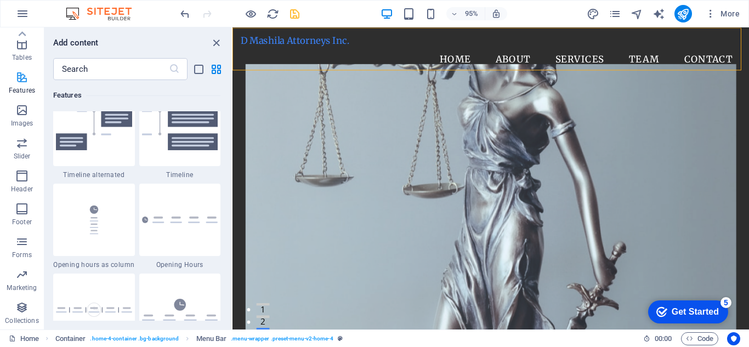
scroll to position [4273, 0]
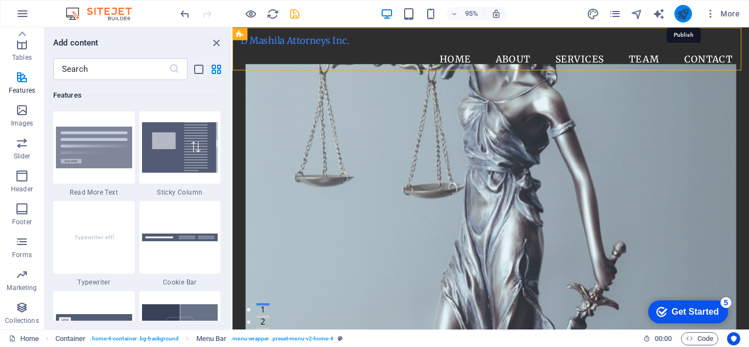
click at [687, 16] on icon "publish" at bounding box center [682, 14] width 13 height 13
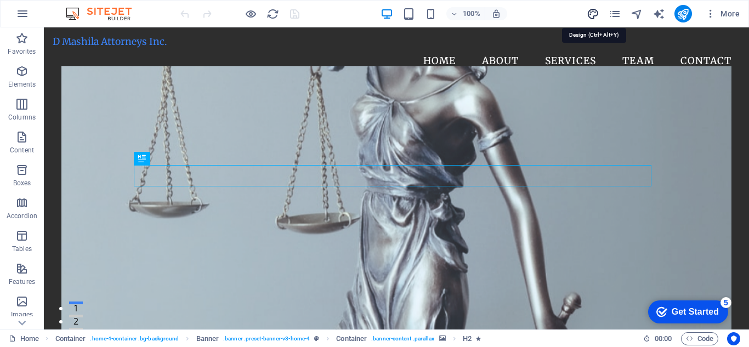
select select "px"
select select "200"
select select "px"
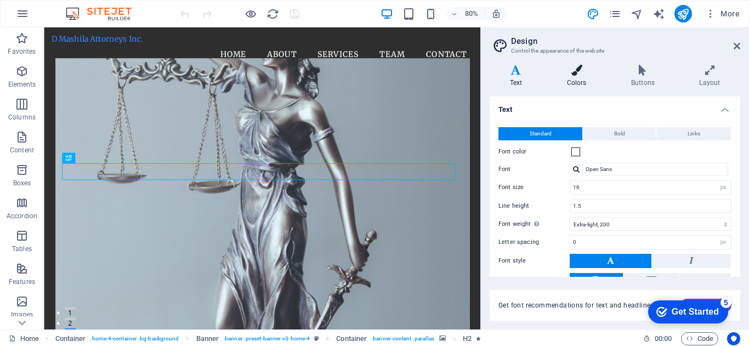
click at [580, 80] on h4 "Colors" at bounding box center [579, 76] width 64 height 23
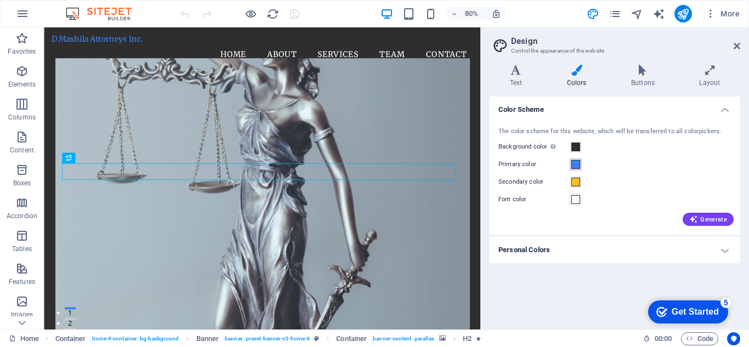
click at [577, 168] on span at bounding box center [575, 164] width 9 height 9
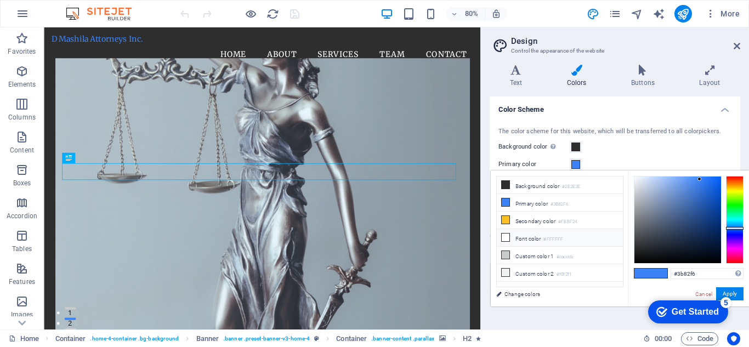
click at [528, 235] on li "Font color #FFFFFF" at bounding box center [560, 238] width 126 height 18
type input "#ffffff"
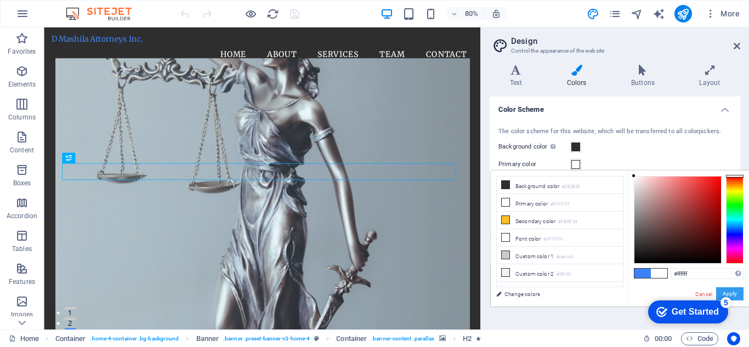
click at [728, 289] on button "Apply" at bounding box center [729, 293] width 27 height 13
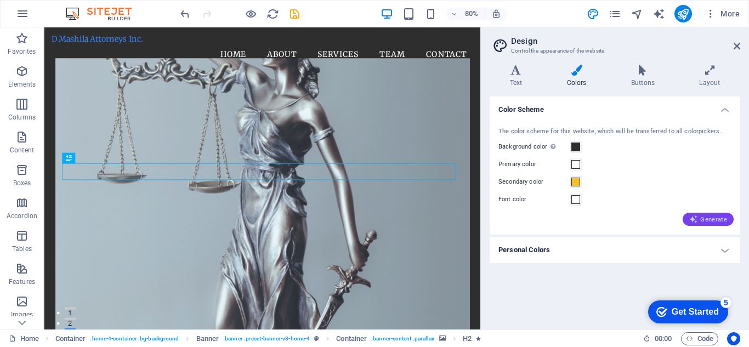
click at [711, 223] on span "Generate" at bounding box center [708, 219] width 38 height 9
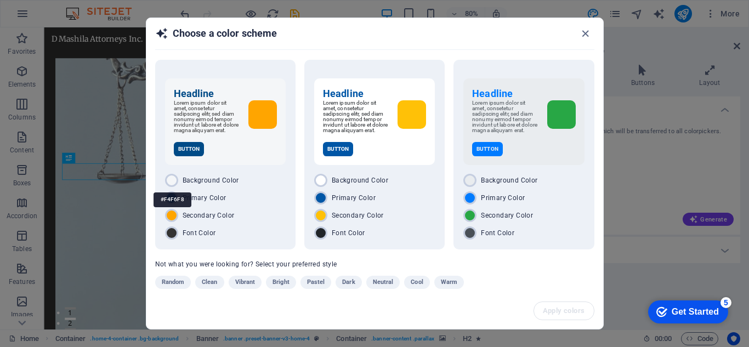
click at [175, 186] on div "#F4F6F8" at bounding box center [172, 200] width 38 height 30
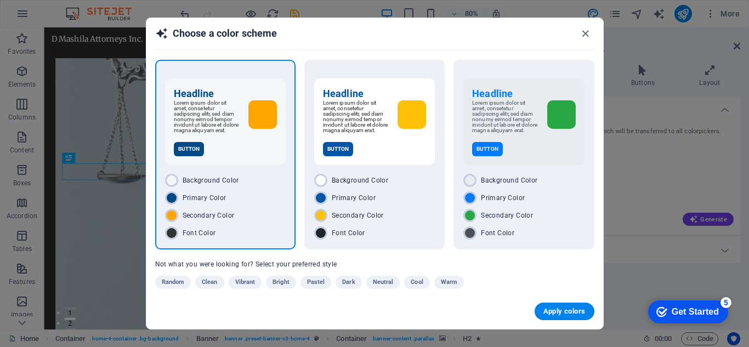
click at [240, 156] on div "Button" at bounding box center [225, 149] width 103 height 14
click at [560, 314] on span "Apply colors" at bounding box center [564, 311] width 42 height 9
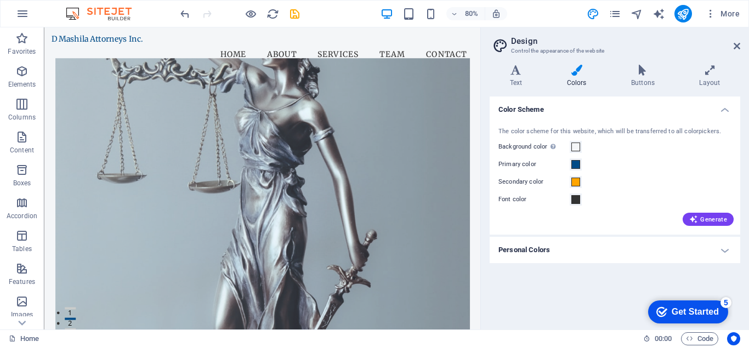
drag, startPoint x: 587, startPoint y: 69, endPoint x: 525, endPoint y: 62, distance: 61.7
click at [640, 79] on h4 "Buttons" at bounding box center [645, 76] width 68 height 23
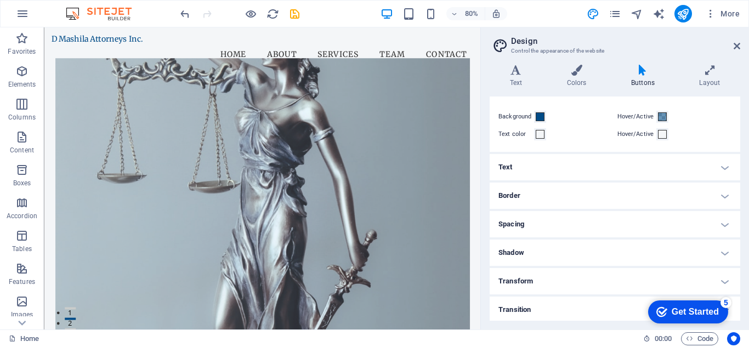
scroll to position [35, 0]
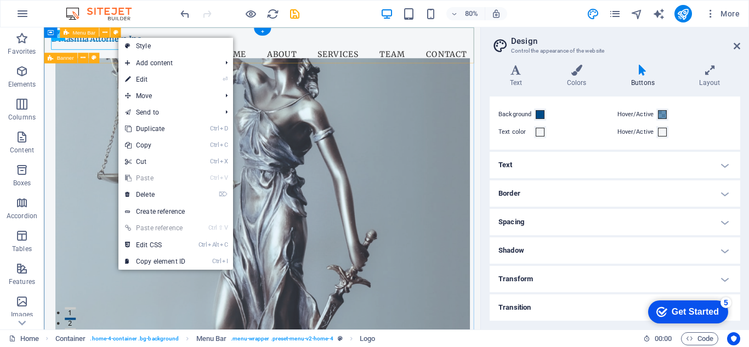
click at [181, 33] on div "D Mashila Attorneys Inc. Menu Home About Services Team Contact" at bounding box center [316, 55] width 545 height 56
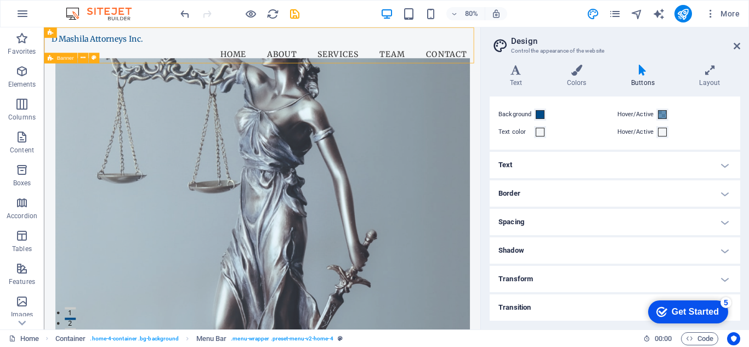
click at [707, 168] on h4 "Text" at bounding box center [615, 165] width 251 height 26
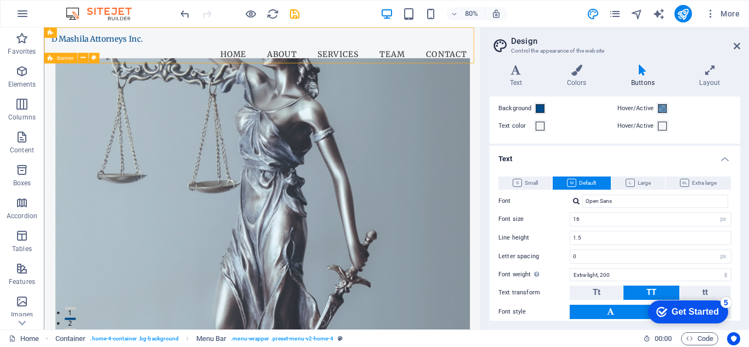
scroll to position [42, 0]
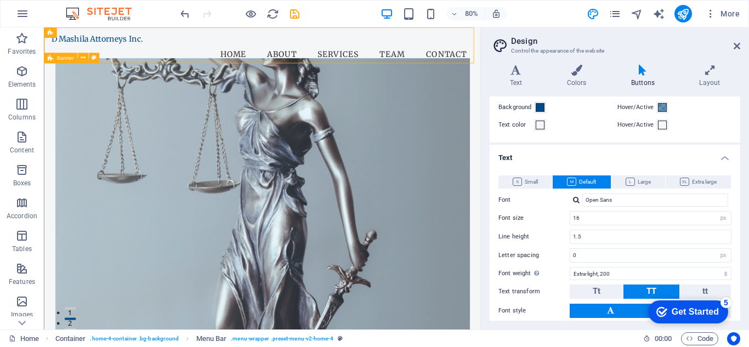
drag, startPoint x: 737, startPoint y: 129, endPoint x: 738, endPoint y: 137, distance: 7.7
click at [738, 137] on div "Default Primary Secondary Colors Background Hover/Active Text color Hover/Activ…" at bounding box center [615, 208] width 251 height 224
drag, startPoint x: 740, startPoint y: 128, endPoint x: 739, endPoint y: 154, distance: 25.8
click at [739, 154] on div "Variants Text Colors Buttons Layout Text Standard Bold Links Font color Font Op…" at bounding box center [615, 193] width 268 height 274
drag, startPoint x: 740, startPoint y: 151, endPoint x: 739, endPoint y: 168, distance: 17.6
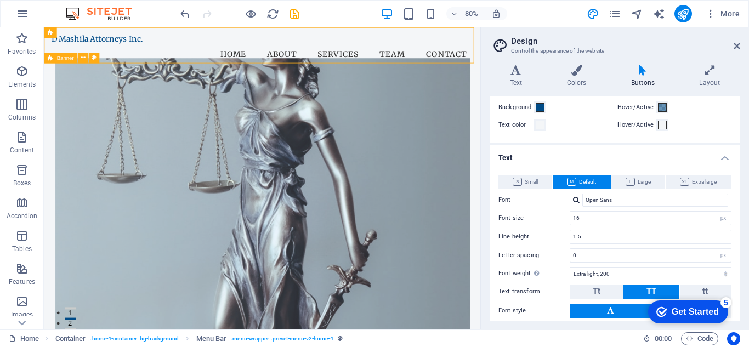
click at [739, 168] on div "Variants Text Colors Buttons Layout Text Standard Bold Links Font color Font Op…" at bounding box center [615, 193] width 268 height 274
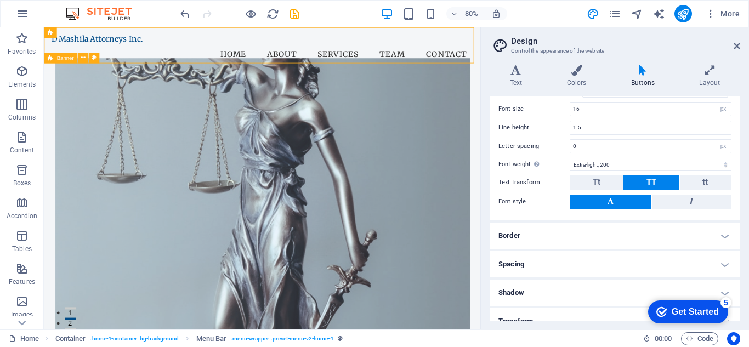
scroll to position [152, 0]
click at [707, 79] on h4 "Layout" at bounding box center [709, 76] width 61 height 23
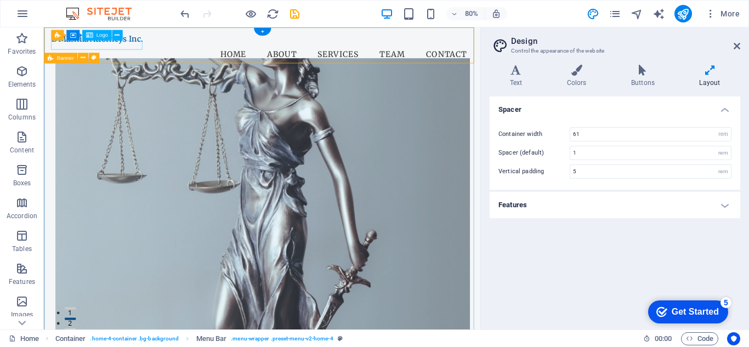
click at [150, 48] on div "D Mashila Attorneys Inc." at bounding box center [317, 42] width 528 height 12
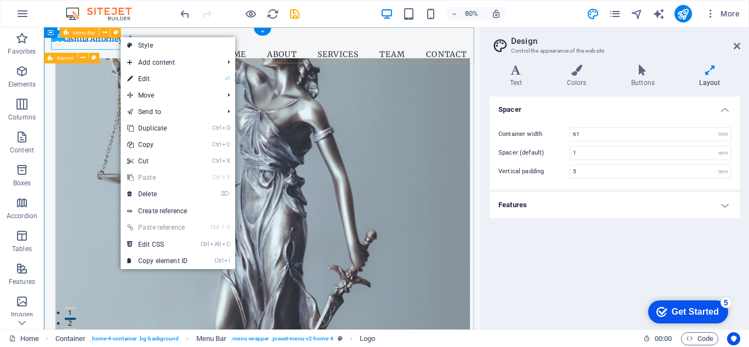
click at [328, 69] on div "D Mashila Attorneys Inc. Menu Home About Services Team Contact" at bounding box center [316, 55] width 545 height 56
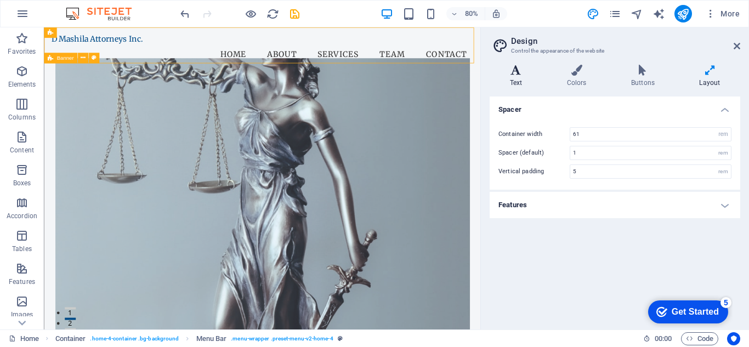
click at [521, 76] on h4 "Text" at bounding box center [518, 76] width 57 height 23
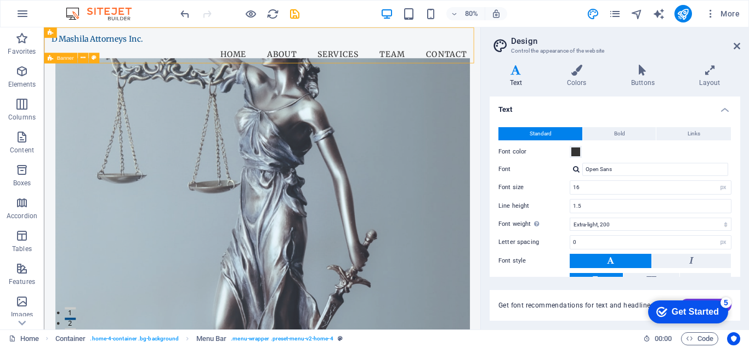
drag, startPoint x: 740, startPoint y: 124, endPoint x: 740, endPoint y: 138, distance: 13.2
click at [740, 138] on div "Variants Text Colors Buttons Layout Text Standard Bold Links Font color Font Op…" at bounding box center [615, 193] width 268 height 274
click at [622, 135] on span "Bold" at bounding box center [619, 133] width 11 height 13
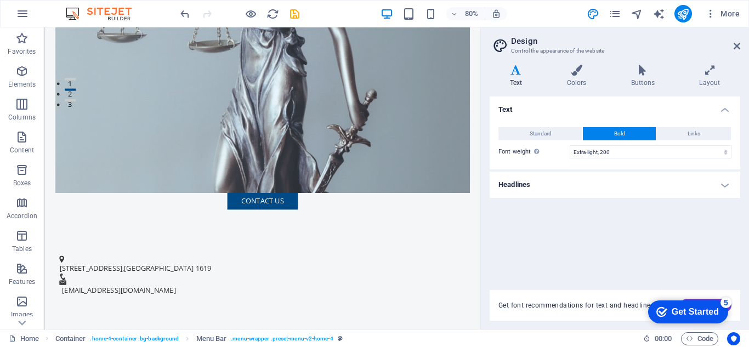
scroll to position [277, 0]
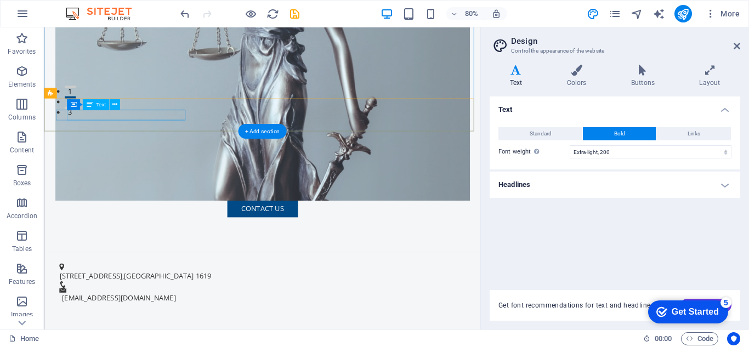
click at [232, 332] on span "1619" at bounding box center [242, 338] width 20 height 12
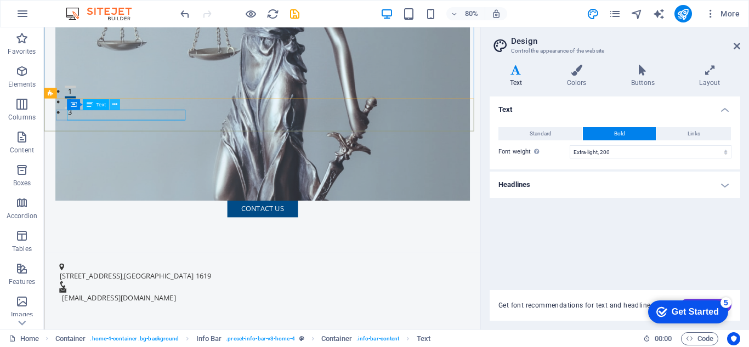
click at [117, 103] on icon at bounding box center [114, 104] width 5 height 9
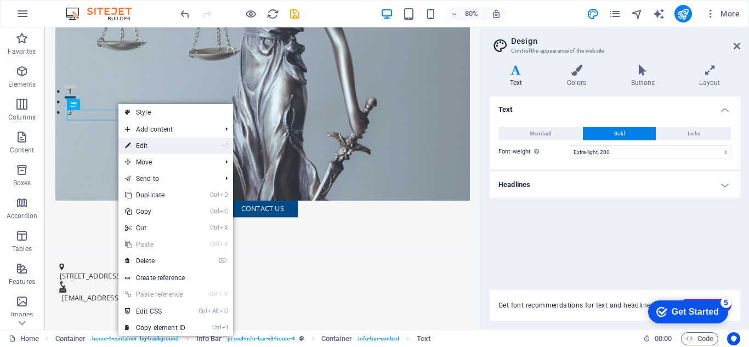
click at [160, 144] on link "⏎ Edit" at bounding box center [154, 146] width 73 height 16
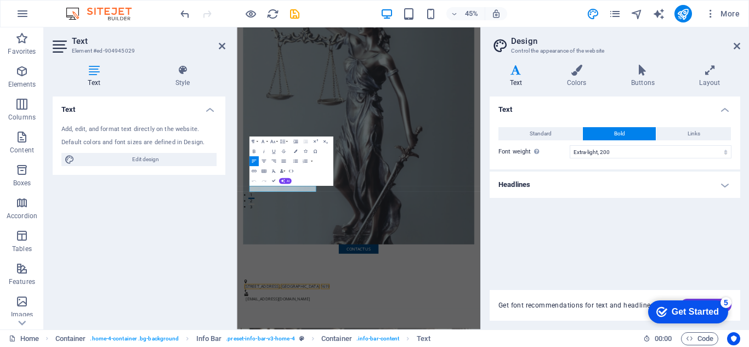
click at [100, 77] on h4 "Text" at bounding box center [96, 76] width 87 height 23
click at [147, 159] on span "Edit design" at bounding box center [145, 159] width 135 height 13
click at [737, 47] on icon at bounding box center [736, 46] width 7 height 9
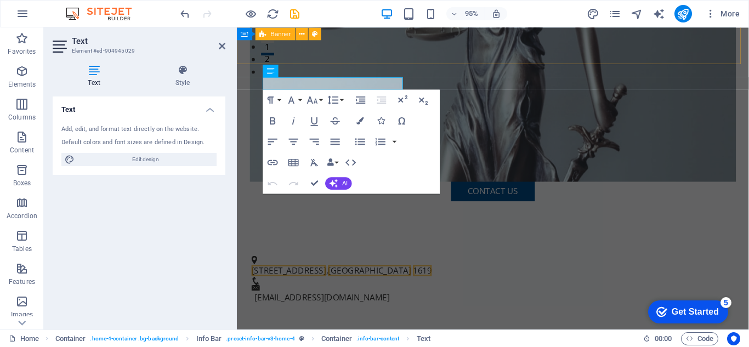
click at [100, 81] on h4 "Text" at bounding box center [96, 76] width 87 height 23
click at [177, 77] on h4 "Style" at bounding box center [183, 76] width 86 height 23
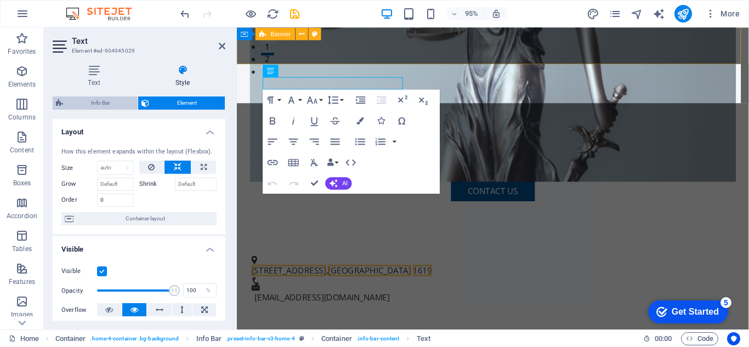
click at [107, 99] on span "Info Bar" at bounding box center [100, 102] width 68 height 13
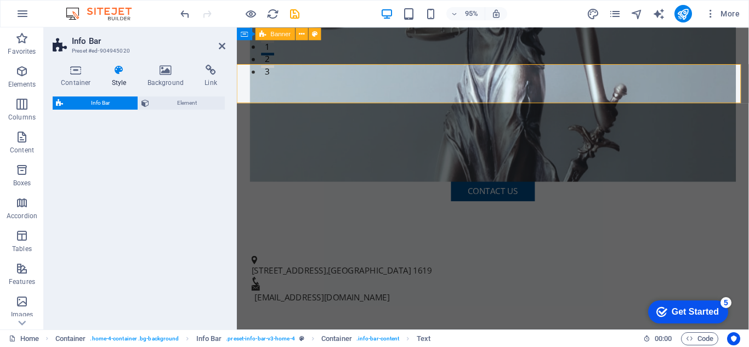
select select "vw"
select select "rem"
select select "vw"
select select "preset-info-bar-v3-home-4"
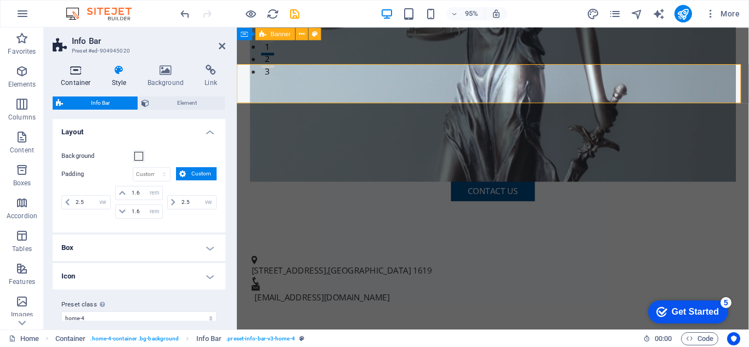
click at [86, 79] on h4 "Container" at bounding box center [78, 76] width 51 height 23
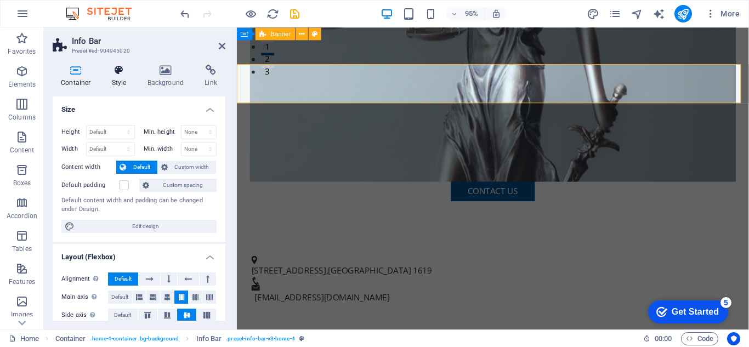
click at [117, 67] on icon at bounding box center [119, 70] width 31 height 11
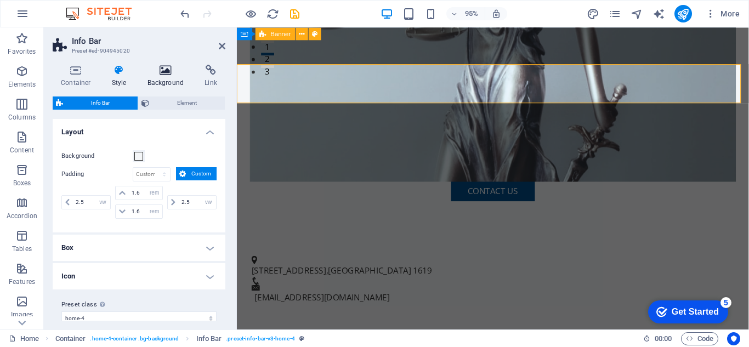
click at [162, 69] on icon at bounding box center [165, 70] width 53 height 11
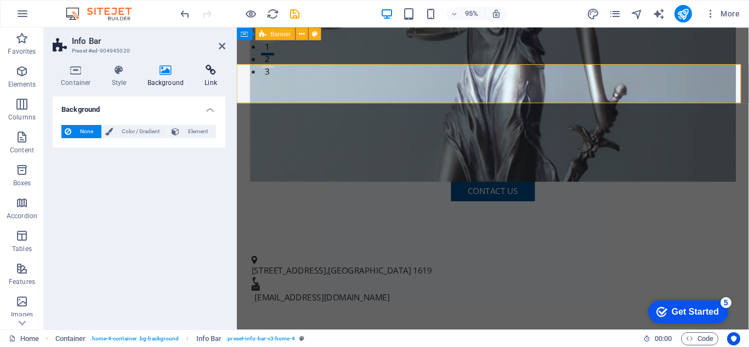
click at [207, 73] on icon at bounding box center [210, 70] width 29 height 11
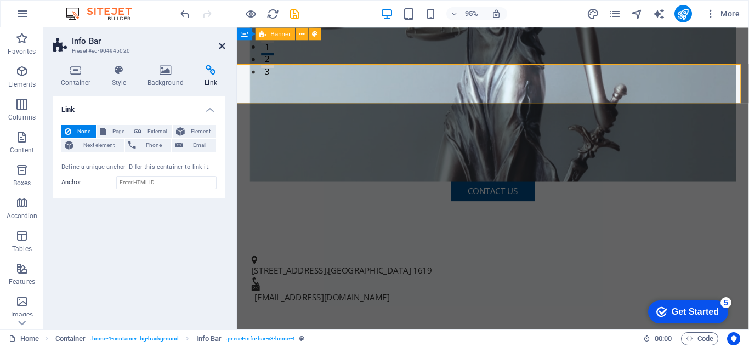
click at [219, 46] on icon at bounding box center [222, 46] width 7 height 9
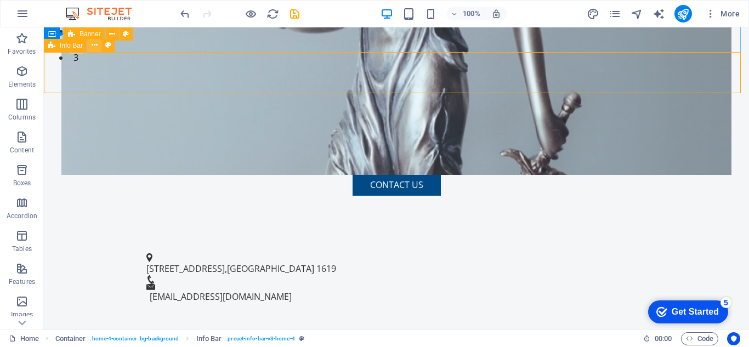
click at [96, 48] on icon at bounding box center [95, 45] width 6 height 12
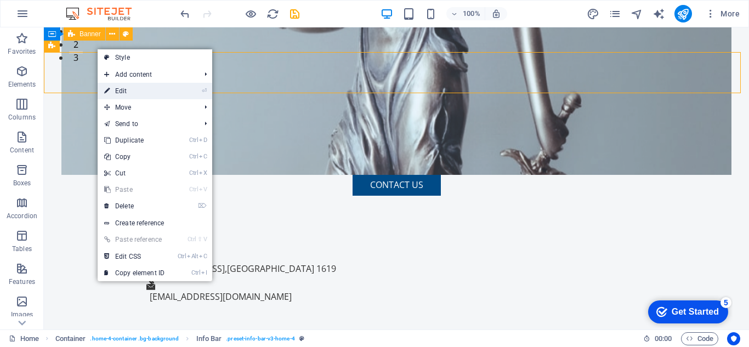
click at [127, 89] on link "⏎ Edit" at bounding box center [134, 91] width 73 height 16
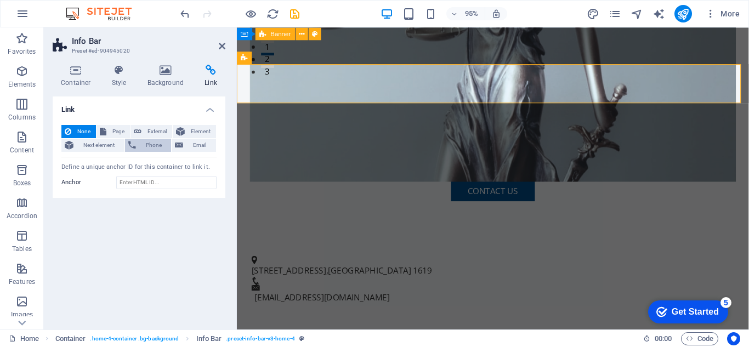
click at [141, 146] on span "Phone" at bounding box center [153, 145] width 29 height 13
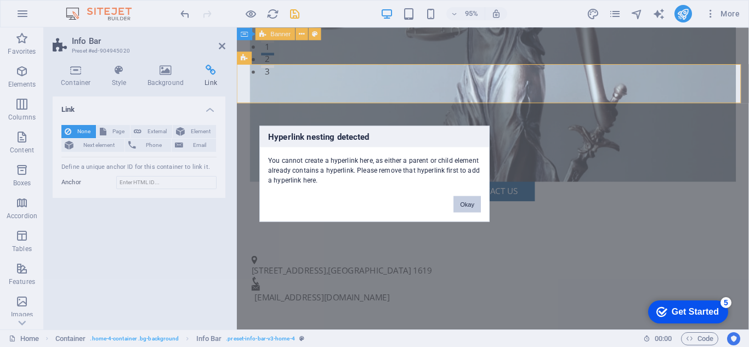
drag, startPoint x: 460, startPoint y: 203, endPoint x: 81, endPoint y: 161, distance: 381.7
click at [460, 203] on button "Okay" at bounding box center [466, 204] width 27 height 16
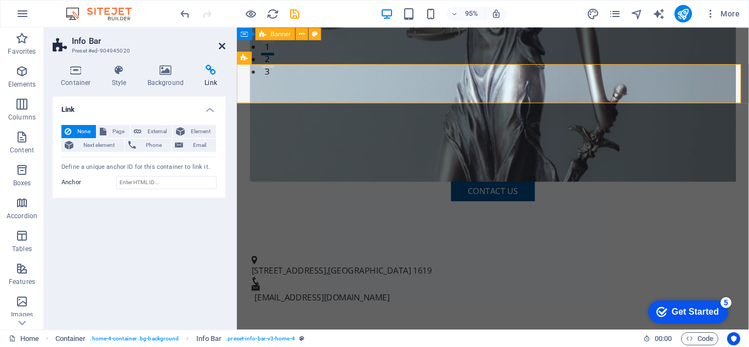
click at [224, 44] on icon at bounding box center [222, 46] width 7 height 9
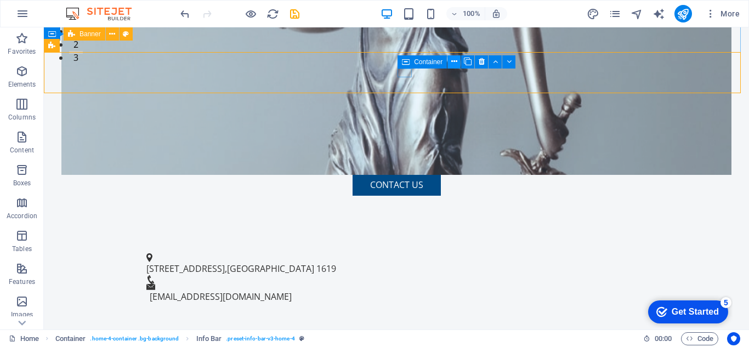
click at [458, 65] on button at bounding box center [453, 61] width 13 height 13
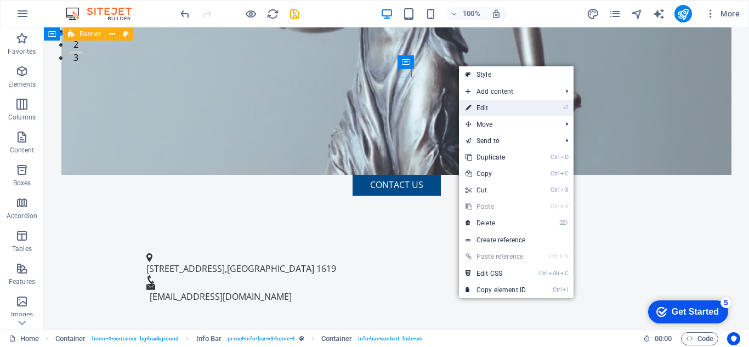
click at [480, 107] on link "⏎ Edit" at bounding box center [495, 108] width 73 height 16
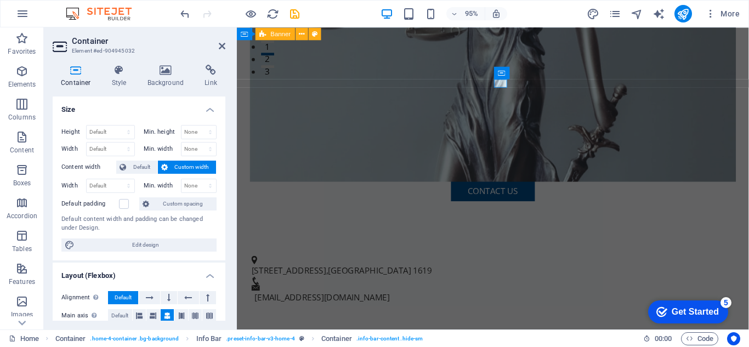
scroll to position [15, 0]
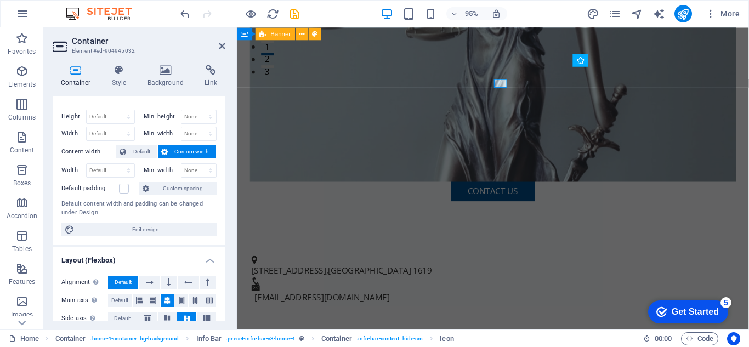
click at [221, 164] on div "Height Default px rem % vh vw Min. height None px rem % vh vw Width Default px …" at bounding box center [139, 173] width 173 height 144
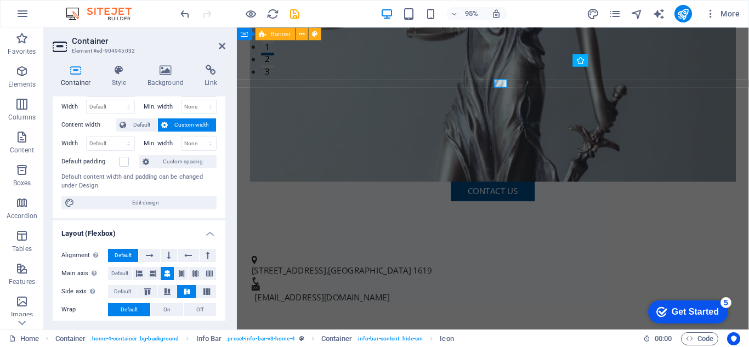
scroll to position [0, 0]
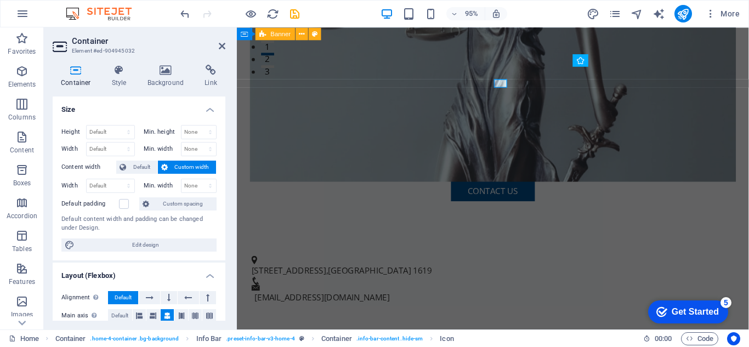
click at [71, 79] on h4 "Container" at bounding box center [78, 76] width 51 height 23
click at [115, 77] on h4 "Style" at bounding box center [122, 76] width 36 height 23
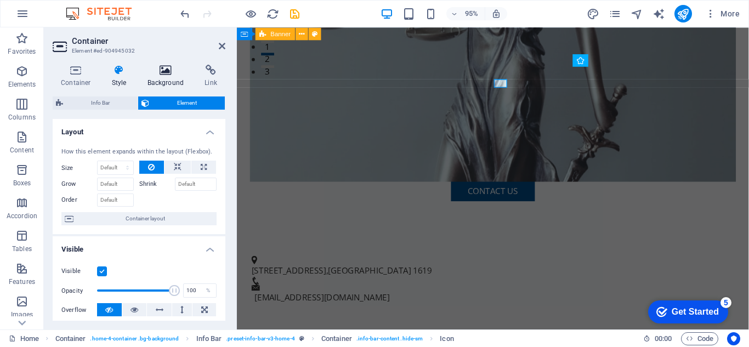
click at [155, 76] on h4 "Background" at bounding box center [168, 76] width 58 height 23
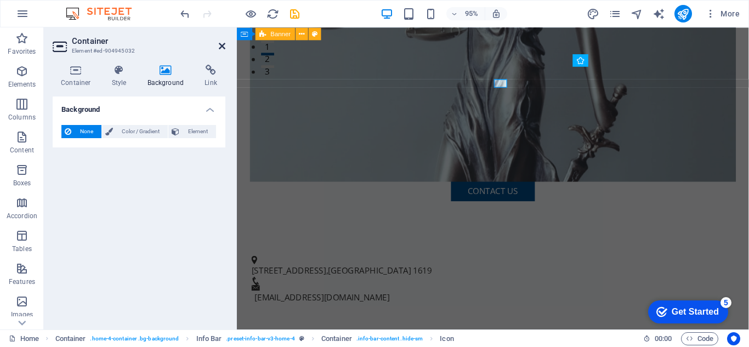
click at [225, 43] on icon at bounding box center [222, 46] width 7 height 9
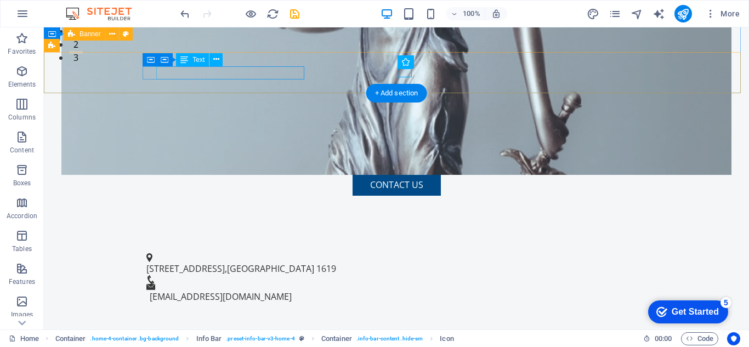
click at [181, 263] on span "[STREET_ADDRESS]" at bounding box center [185, 269] width 78 height 12
click at [216, 60] on icon at bounding box center [216, 60] width 6 height 12
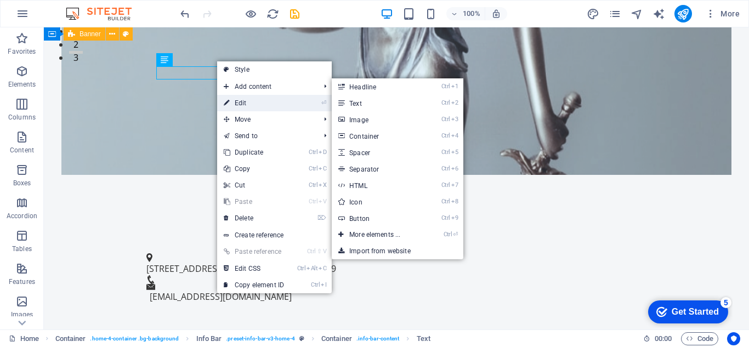
click at [237, 98] on link "⏎ Edit" at bounding box center [253, 103] width 73 height 16
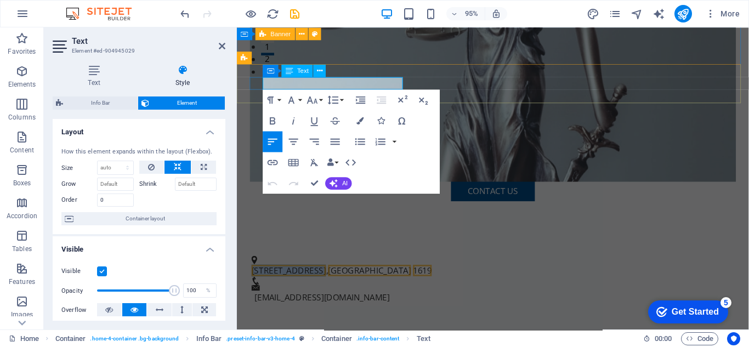
click at [294, 277] on span "[STREET_ADDRESS]" at bounding box center [291, 283] width 78 height 12
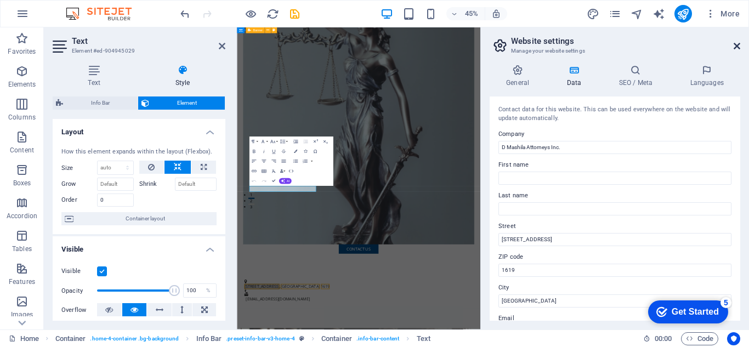
click at [737, 42] on icon at bounding box center [736, 46] width 7 height 9
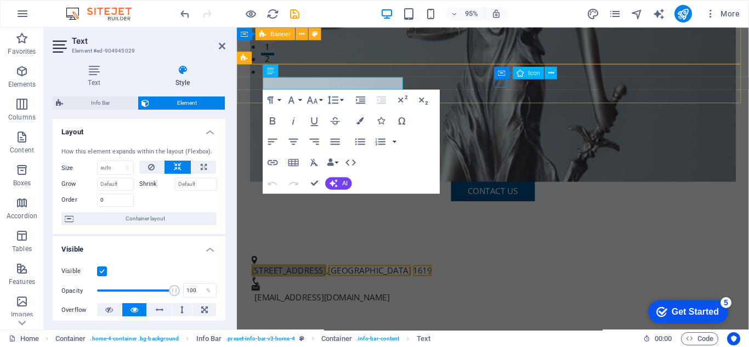
click at [509, 289] on figure at bounding box center [501, 293] width 499 height 9
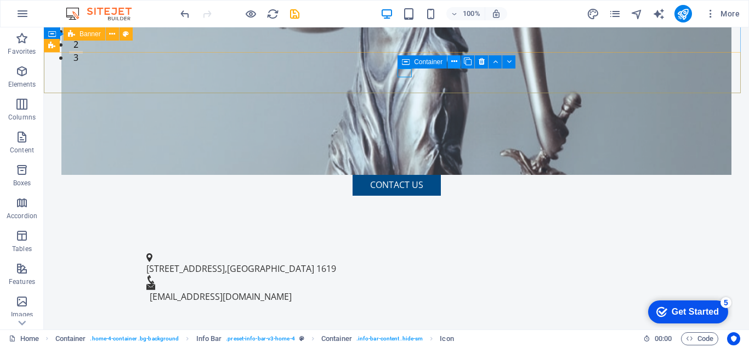
click at [456, 65] on icon at bounding box center [454, 62] width 6 height 12
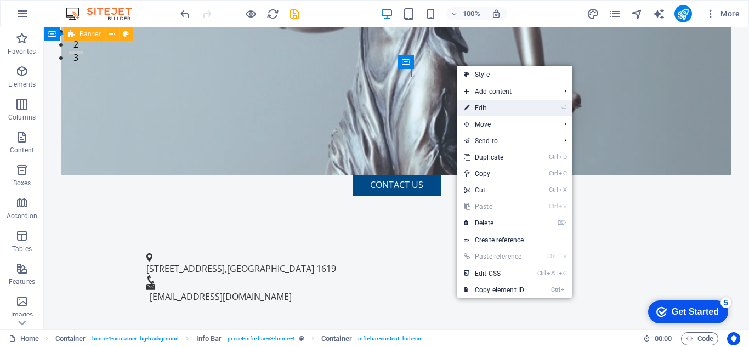
click at [479, 107] on link "⏎ Edit" at bounding box center [493, 108] width 73 height 16
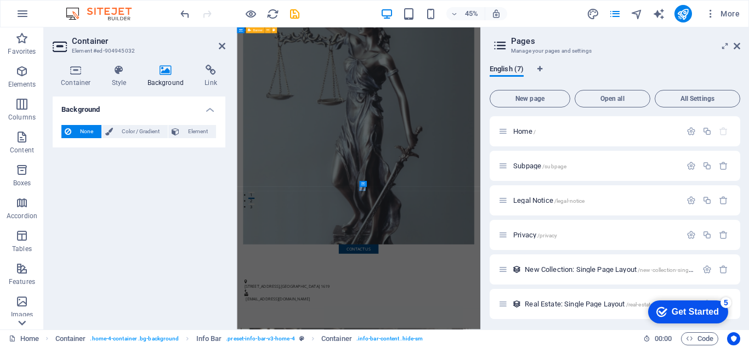
click at [16, 321] on icon at bounding box center [21, 322] width 15 height 15
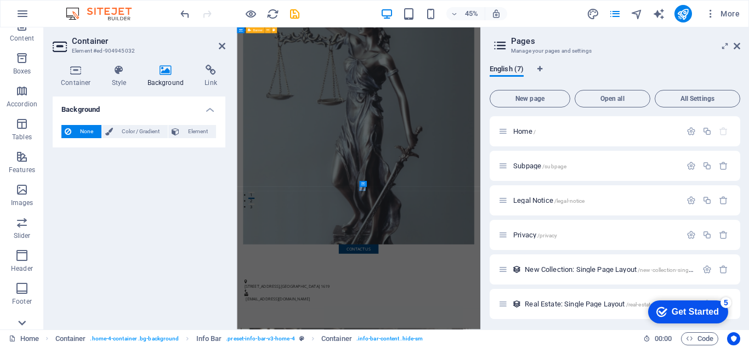
scroll to position [191, 0]
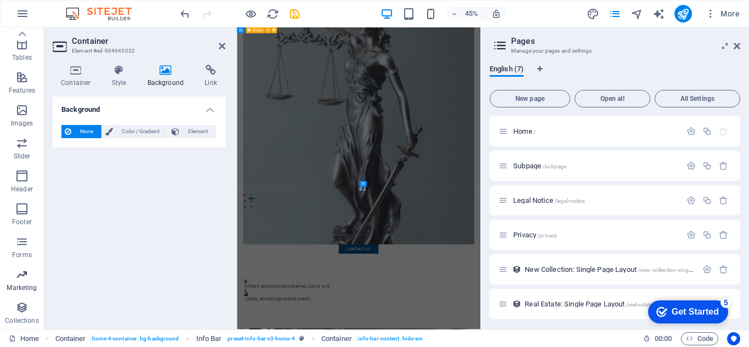
click at [24, 277] on icon "button" at bounding box center [21, 274] width 13 height 13
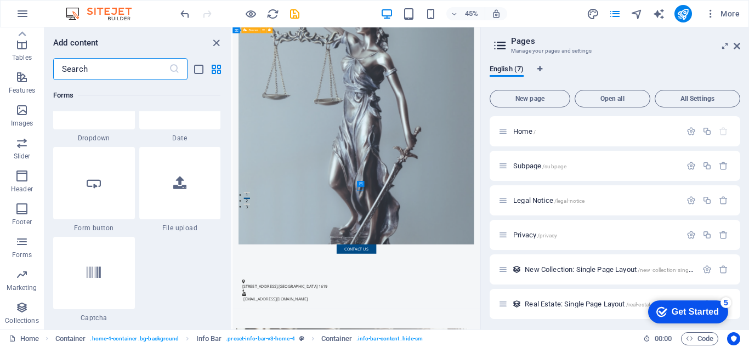
scroll to position [8929, 0]
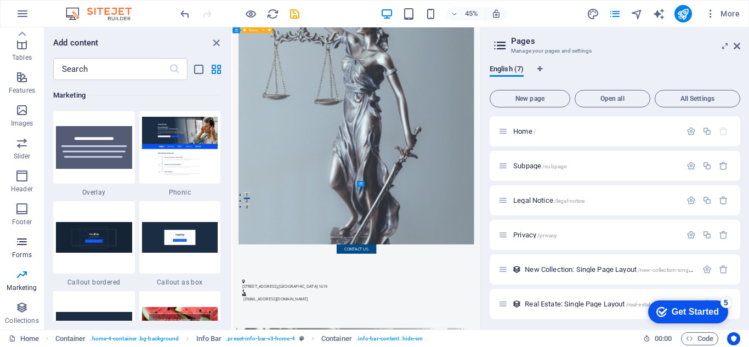
click at [26, 251] on p "Forms" at bounding box center [22, 255] width 20 height 9
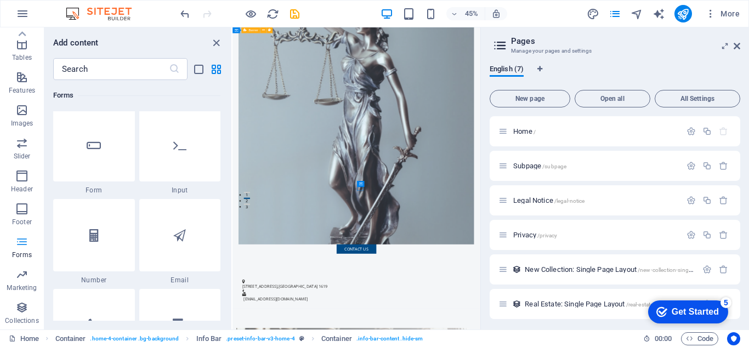
scroll to position [8003, 0]
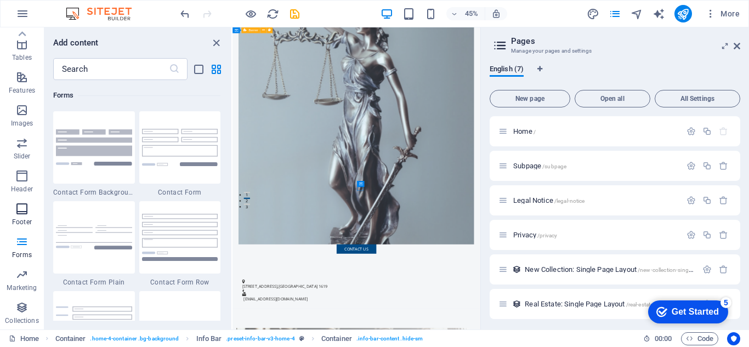
click at [24, 203] on icon "button" at bounding box center [21, 208] width 13 height 13
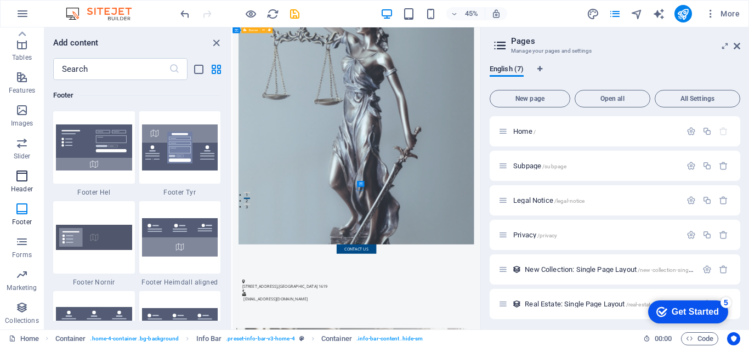
click at [22, 180] on icon "button" at bounding box center [21, 175] width 13 height 13
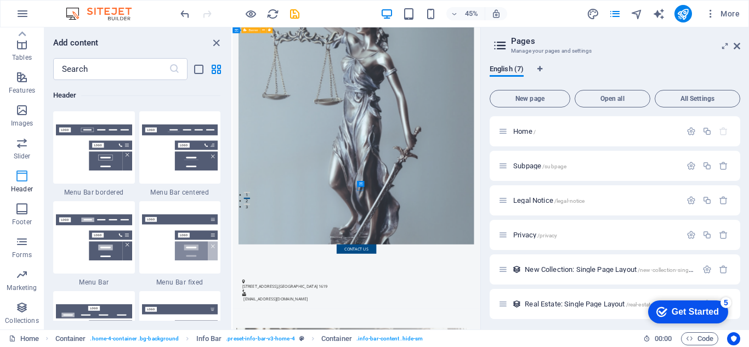
scroll to position [6601, 0]
click at [22, 152] on p "Slider" at bounding box center [22, 156] width 17 height 9
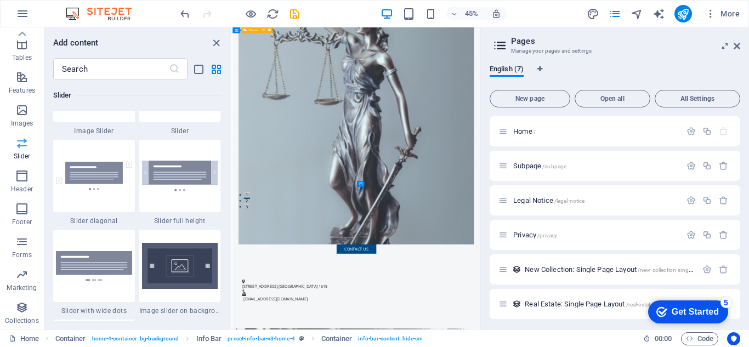
scroll to position [6215, 0]
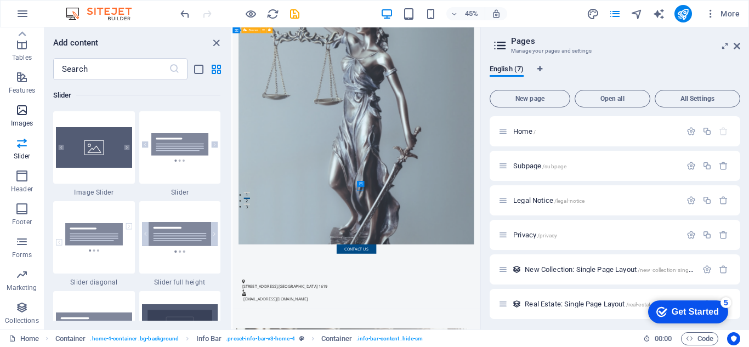
click at [26, 118] on span "Images" at bounding box center [22, 117] width 44 height 26
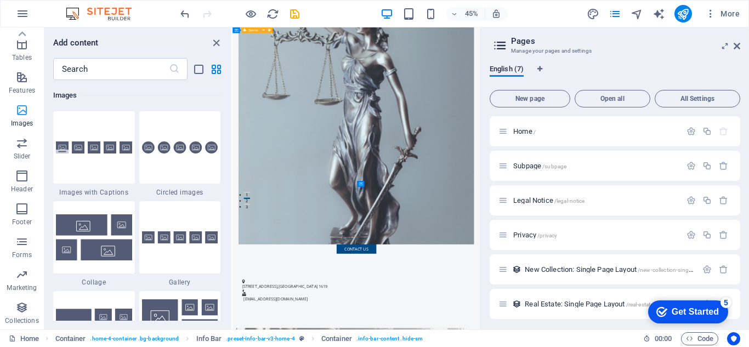
scroll to position [5558, 0]
drag, startPoint x: 216, startPoint y: 46, endPoint x: 693, endPoint y: 78, distance: 478.0
click at [216, 46] on icon "close panel" at bounding box center [216, 43] width 13 height 13
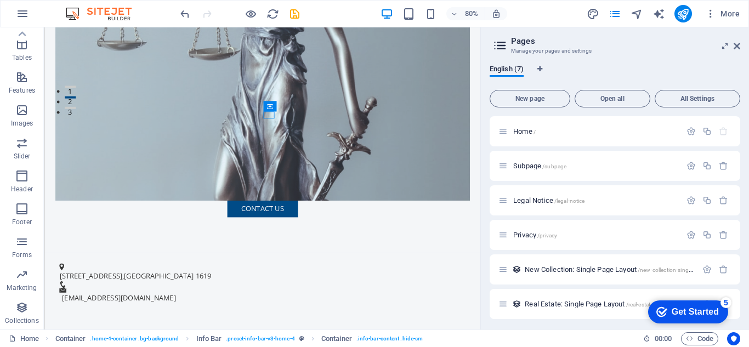
click at [742, 49] on aside "Pages Manage your pages and settings English (7) New page Open all All Settings…" at bounding box center [614, 178] width 269 height 302
drag, startPoint x: 734, startPoint y: 47, endPoint x: 674, endPoint y: 28, distance: 63.1
click at [734, 47] on icon at bounding box center [736, 46] width 7 height 9
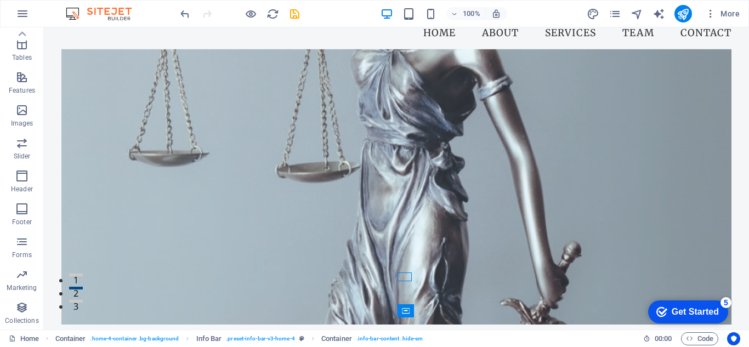
scroll to position [0, 0]
